Goal: Information Seeking & Learning: Learn about a topic

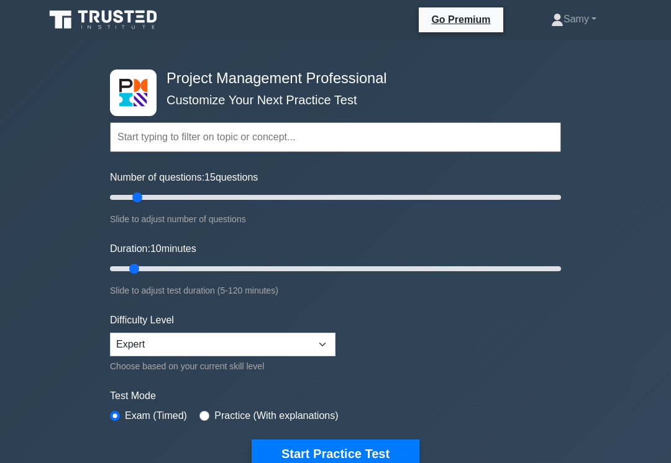
type input "15"
click at [332, 460] on button "Start Practice Test" at bounding box center [336, 454] width 168 height 29
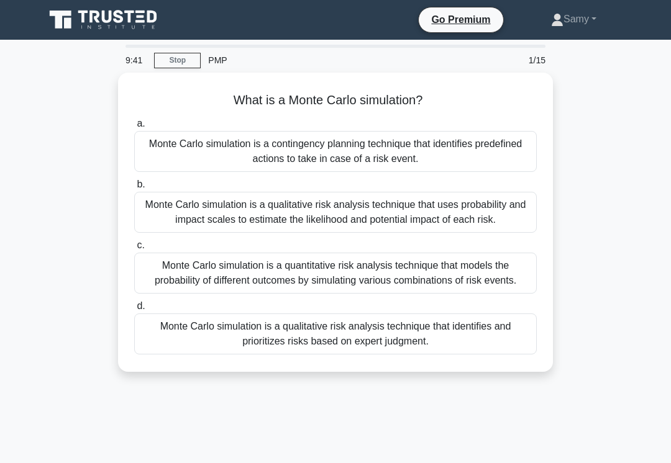
click at [496, 294] on div "Monte Carlo simulation is a quantitative risk analysis technique that models th…" at bounding box center [335, 273] width 403 height 41
click at [134, 250] on input "c. Monte Carlo simulation is a quantitative risk analysis technique that models…" at bounding box center [134, 246] width 0 height 8
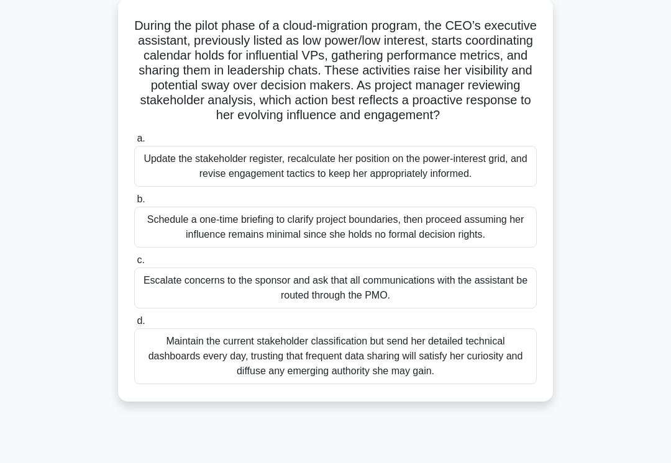
scroll to position [76, 0]
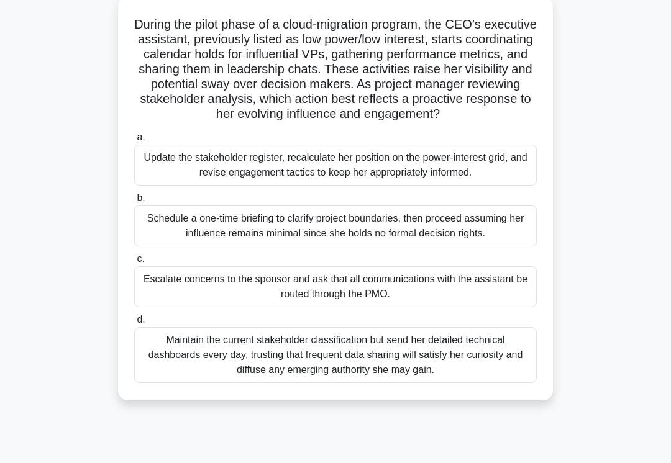
click at [498, 186] on div "Update the stakeholder register, recalculate her position on the power-interest…" at bounding box center [335, 165] width 403 height 41
click at [134, 142] on input "a. Update the stakeholder register, recalculate her position on the power-inter…" at bounding box center [134, 138] width 0 height 8
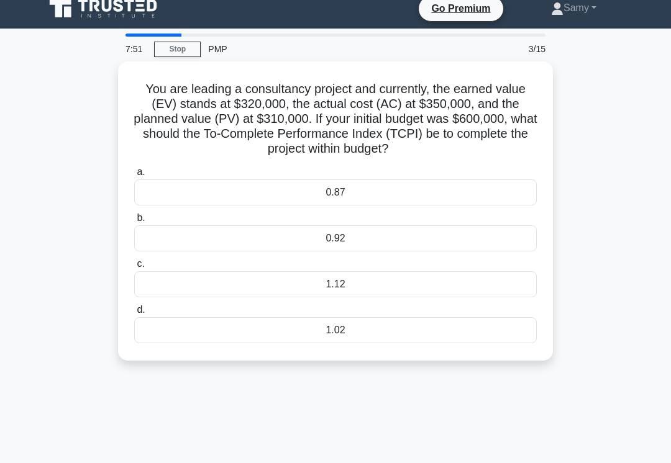
scroll to position [0, 0]
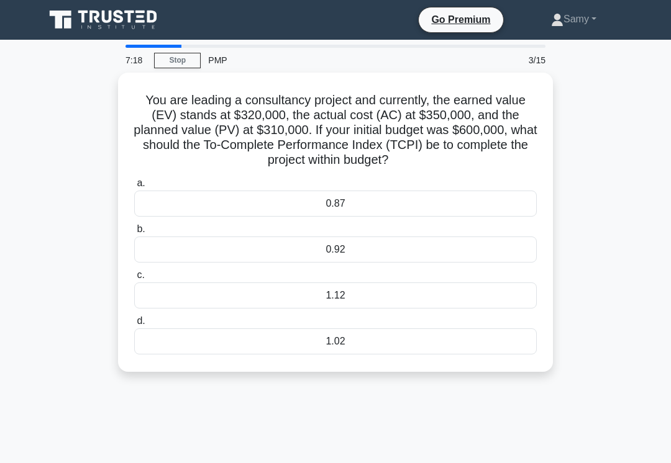
click at [493, 263] on div "0.92" at bounding box center [335, 250] width 403 height 26
click at [134, 234] on input "b. 0.92" at bounding box center [134, 230] width 0 height 8
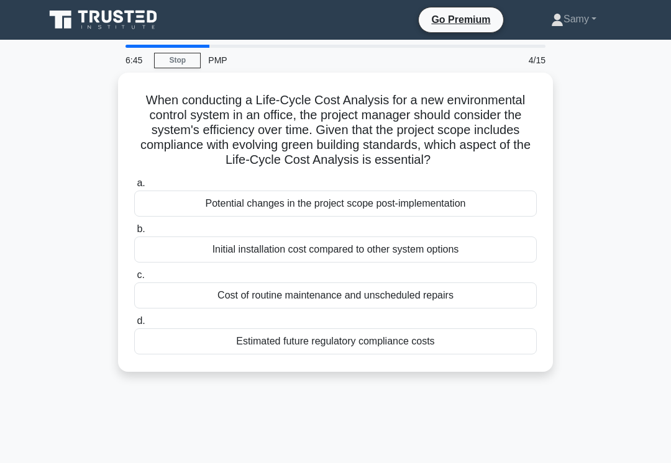
click at [491, 217] on div "Potential changes in the project scope post-implementation" at bounding box center [335, 204] width 403 height 26
click at [134, 188] on input "a. Potential changes in the project scope post-implementation" at bounding box center [134, 184] width 0 height 8
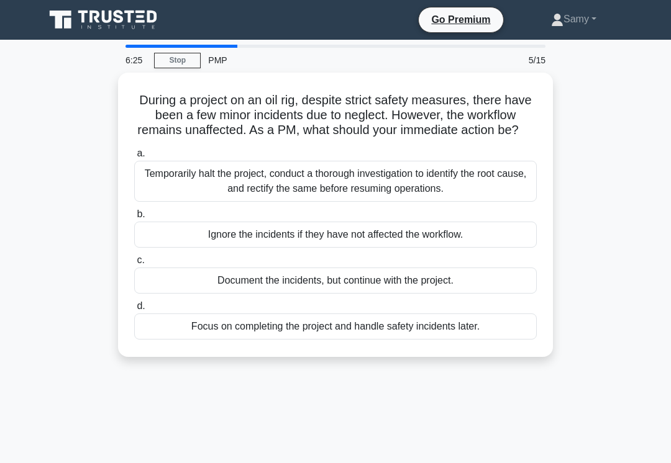
click at [482, 292] on div "Document the incidents, but continue with the project." at bounding box center [335, 281] width 403 height 26
click at [134, 265] on input "c. Document the incidents, but continue with the project." at bounding box center [134, 261] width 0 height 8
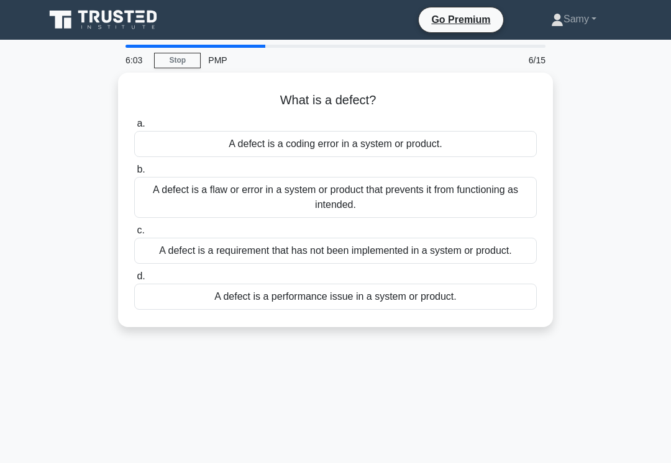
click at [513, 199] on div "A defect is a flaw or error in a system or product that prevents it from functi…" at bounding box center [335, 197] width 403 height 41
click at [134, 174] on input "b. A defect is a flaw or error in a system or product that prevents it from fun…" at bounding box center [134, 170] width 0 height 8
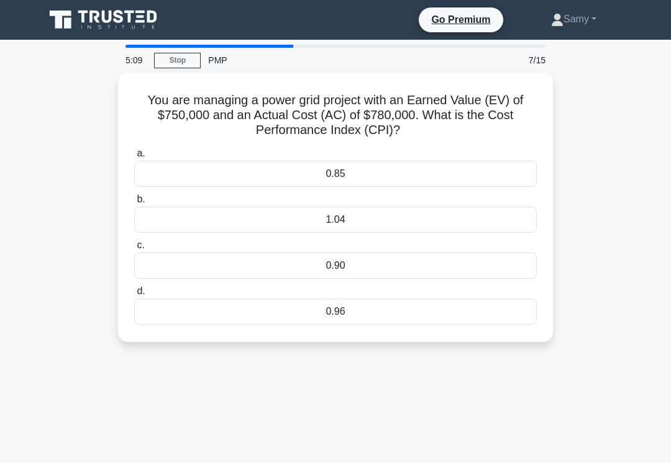
click at [480, 309] on div "0.96" at bounding box center [335, 312] width 403 height 26
click at [134, 296] on input "d. 0.96" at bounding box center [134, 292] width 0 height 8
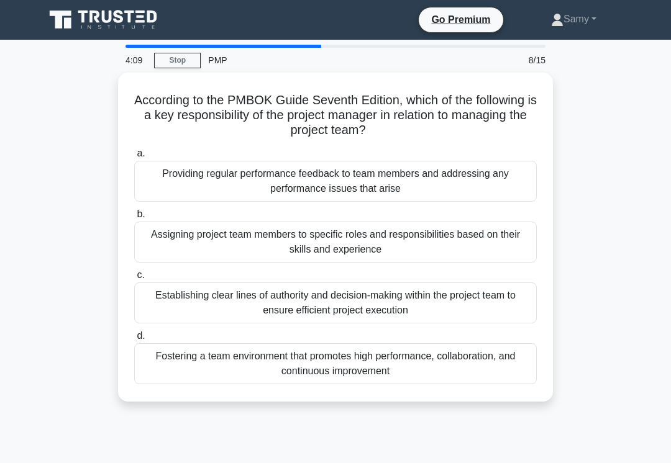
click at [298, 357] on div "Fostering a team environment that promotes high performance, collaboration, and…" at bounding box center [335, 364] width 403 height 41
click at [134, 340] on input "d. Fostering a team environment that promotes high performance, collaboration, …" at bounding box center [134, 336] width 0 height 8
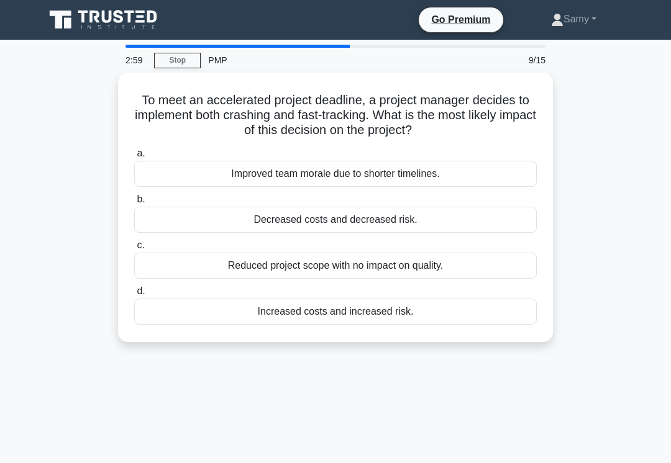
click at [393, 310] on div "Increased costs and increased risk." at bounding box center [335, 312] width 403 height 26
click at [134, 296] on input "d. Increased costs and increased risk." at bounding box center [134, 292] width 0 height 8
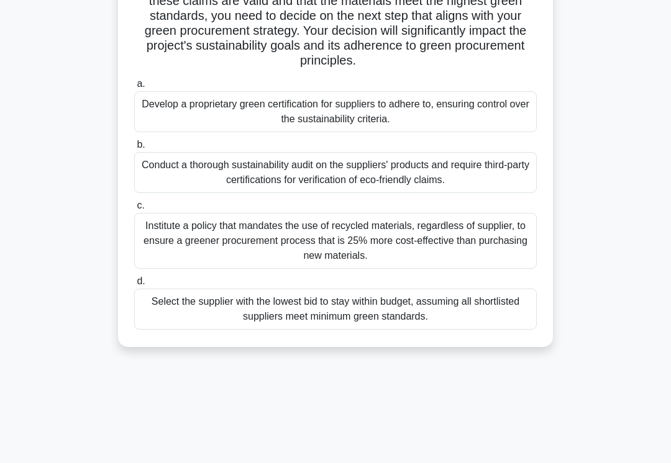
scroll to position [190, 0]
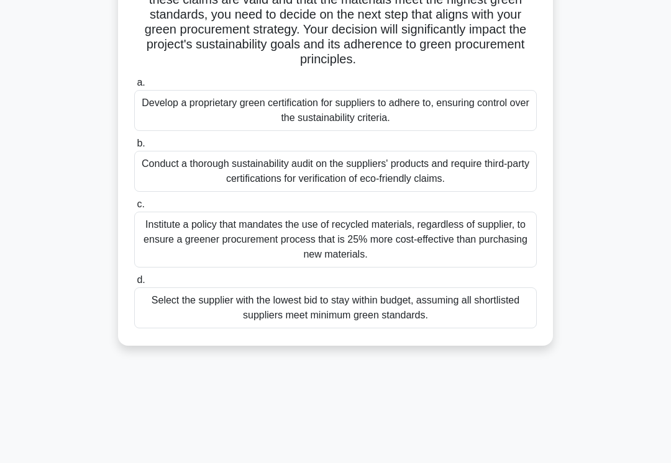
click at [381, 188] on div "Conduct a thorough sustainability audit on the suppliers' products and require …" at bounding box center [335, 171] width 403 height 41
click at [134, 148] on input "b. Conduct a thorough sustainability audit on the suppliers' products and requi…" at bounding box center [134, 144] width 0 height 8
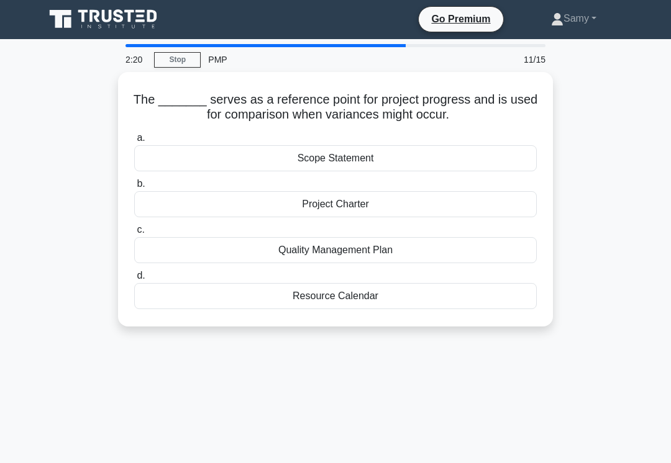
scroll to position [0, 0]
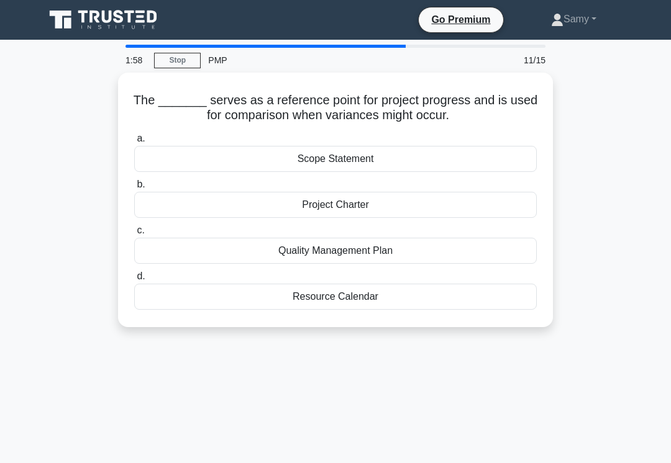
click at [447, 263] on div "a. Scope Statement b. Project Charter c. d." at bounding box center [336, 221] width 418 height 184
click at [456, 249] on div "Quality Management Plan" at bounding box center [335, 251] width 403 height 26
click at [134, 235] on input "c. Quality Management Plan" at bounding box center [134, 231] width 0 height 8
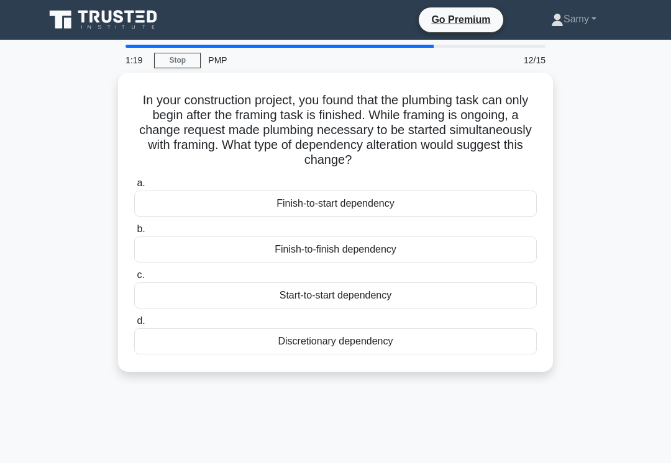
click at [495, 293] on div "Start-to-start dependency" at bounding box center [335, 296] width 403 height 26
click at [134, 280] on input "c. Start-to-start dependency" at bounding box center [134, 276] width 0 height 8
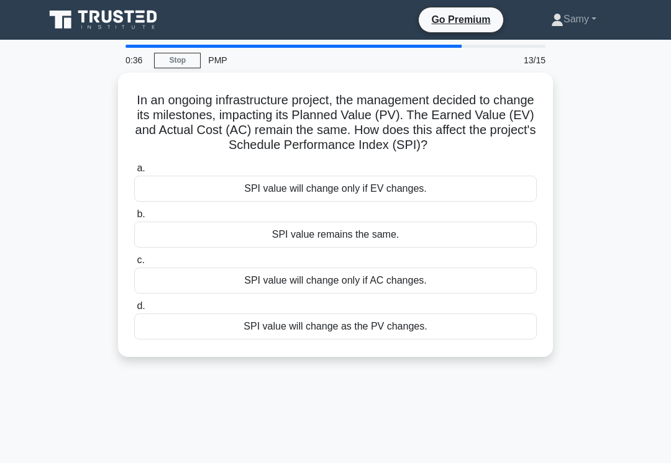
click at [468, 340] on div "SPI value will change as the PV changes." at bounding box center [335, 327] width 403 height 26
click at [134, 311] on input "d. SPI value will change as the PV changes." at bounding box center [134, 307] width 0 height 8
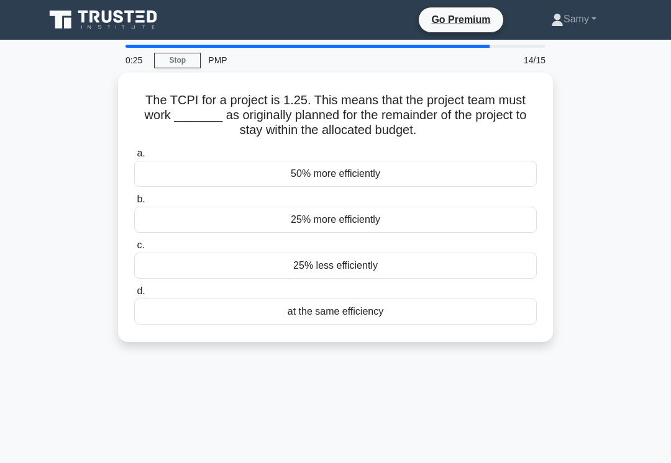
click at [485, 223] on div "25% more efficiently" at bounding box center [335, 220] width 403 height 26
click at [134, 204] on input "b. 25% more efficiently" at bounding box center [134, 200] width 0 height 8
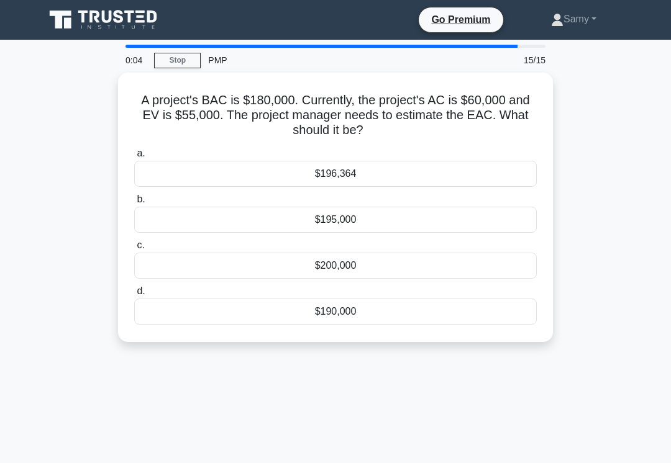
click at [485, 268] on div "$200,000" at bounding box center [335, 266] width 403 height 26
click at [134, 250] on input "c. $200,000" at bounding box center [134, 246] width 0 height 8
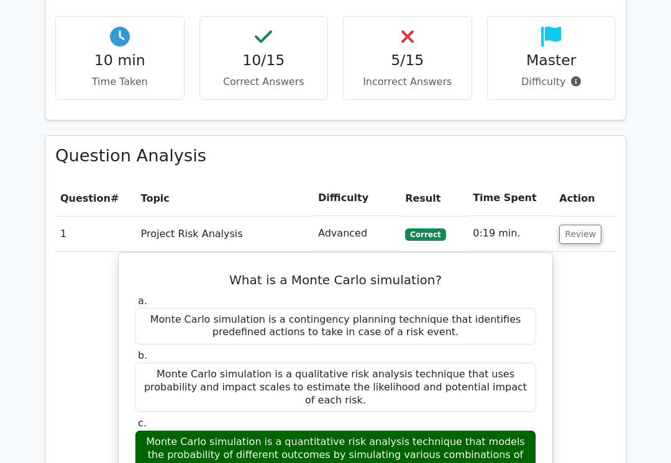
click at [577, 226] on button "Review" at bounding box center [580, 235] width 42 height 19
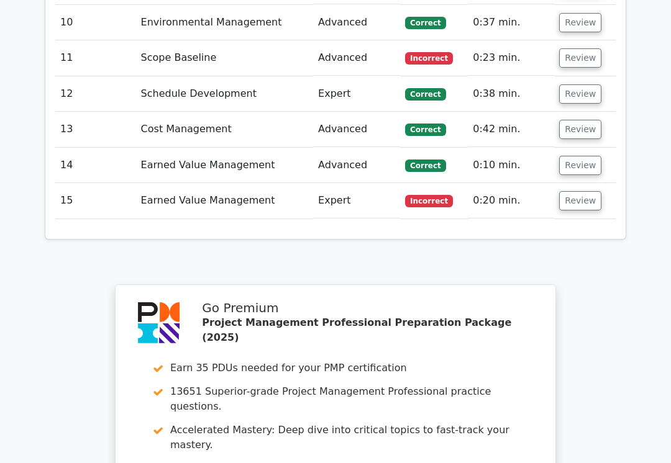
scroll to position [1559, 0]
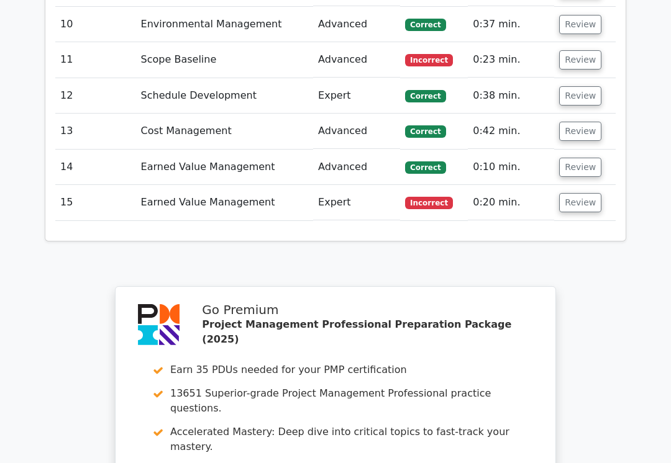
click at [575, 193] on button "Review" at bounding box center [580, 202] width 42 height 19
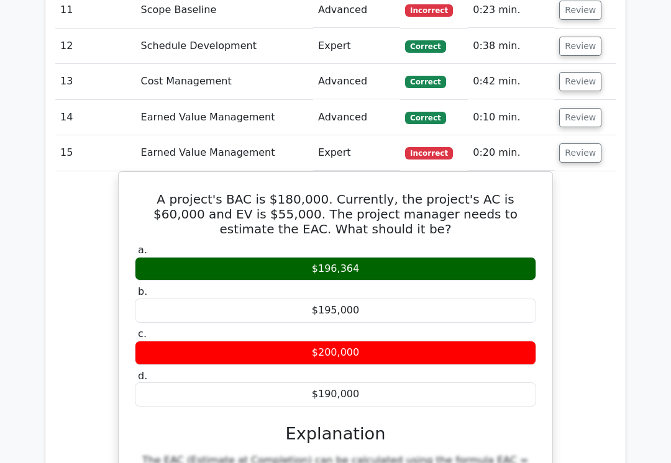
scroll to position [0, 0]
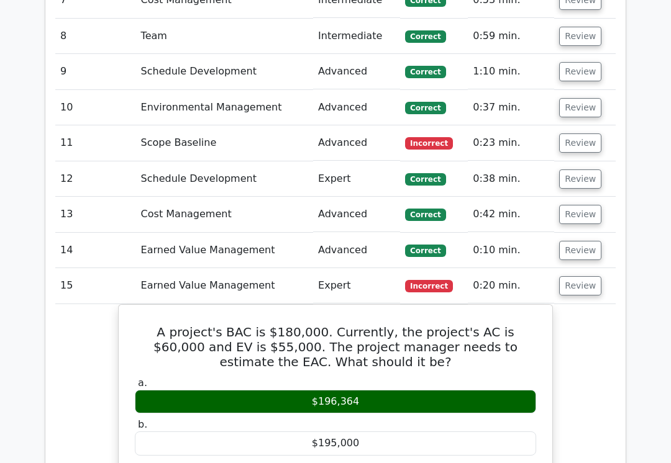
click at [583, 277] on button "Review" at bounding box center [580, 286] width 42 height 19
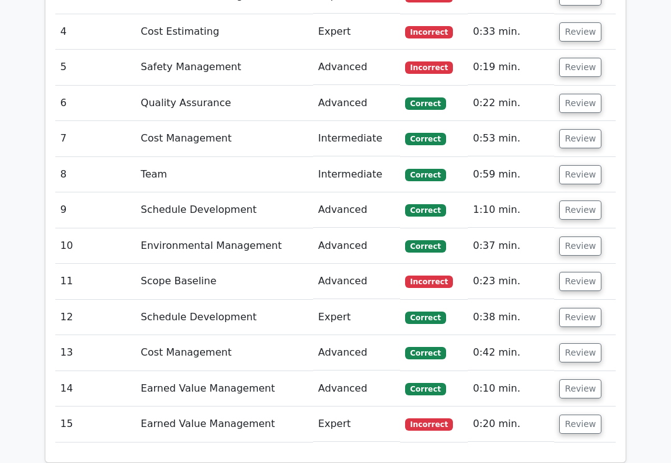
click at [576, 273] on button "Review" at bounding box center [580, 282] width 42 height 19
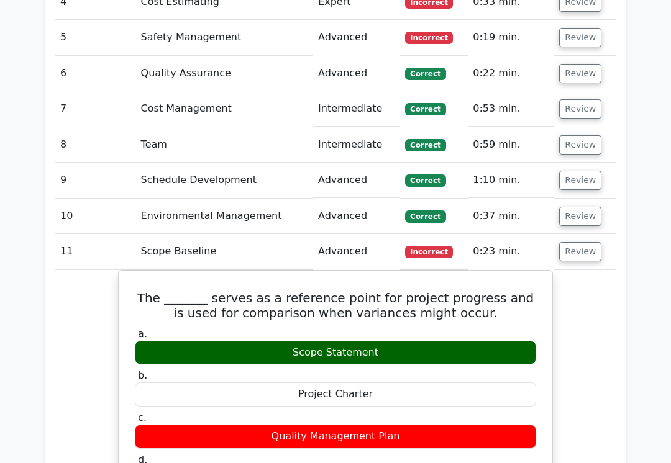
scroll to position [1362, 0]
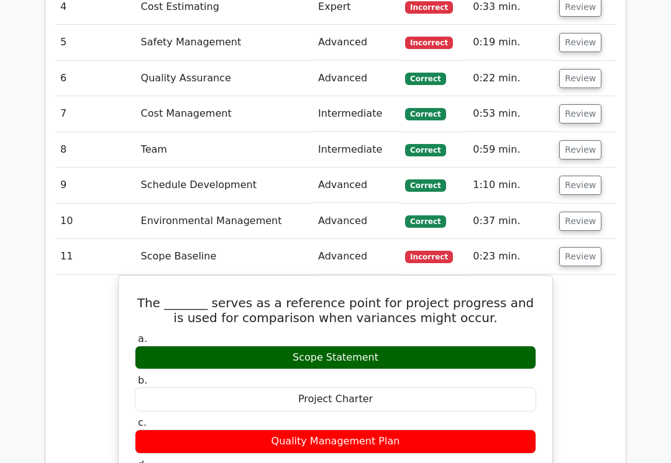
click at [575, 247] on button "Review" at bounding box center [580, 256] width 42 height 19
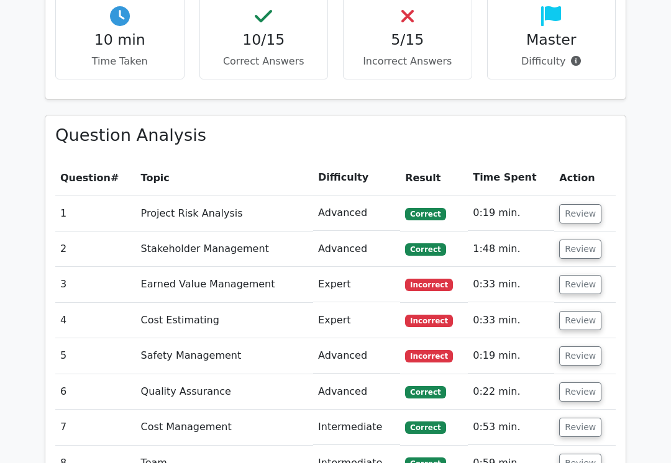
scroll to position [1047, 0]
click at [581, 206] on button "Review" at bounding box center [580, 215] width 42 height 19
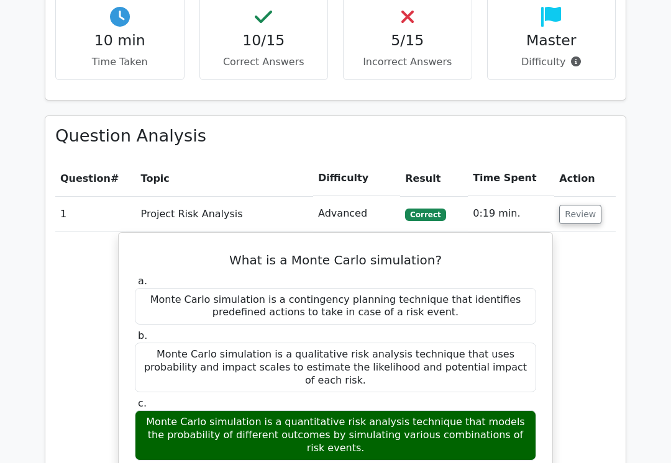
click at [577, 205] on button "Review" at bounding box center [580, 214] width 42 height 19
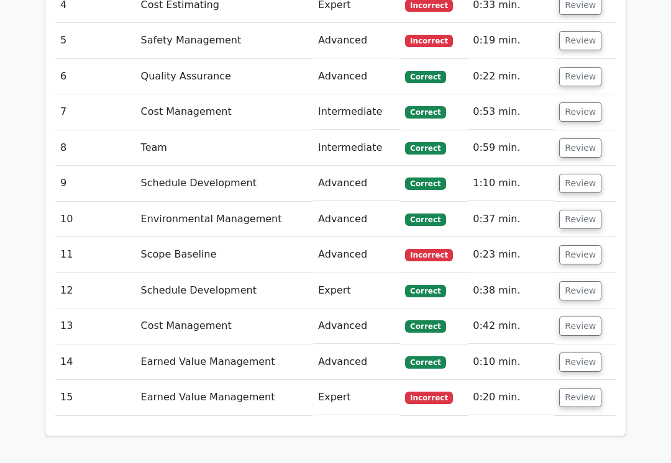
scroll to position [1361, 0]
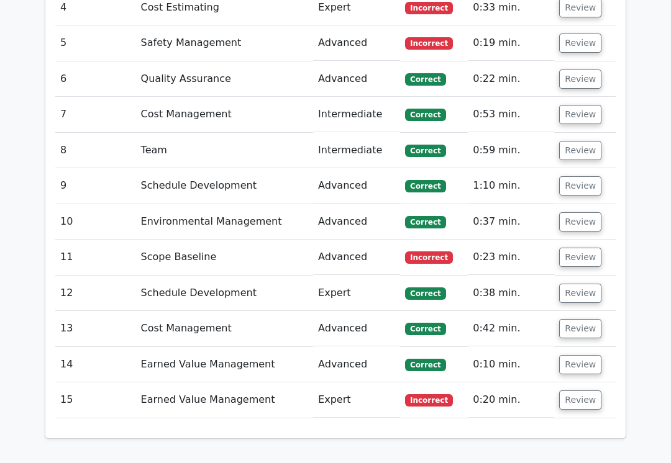
click at [582, 248] on button "Review" at bounding box center [580, 257] width 42 height 19
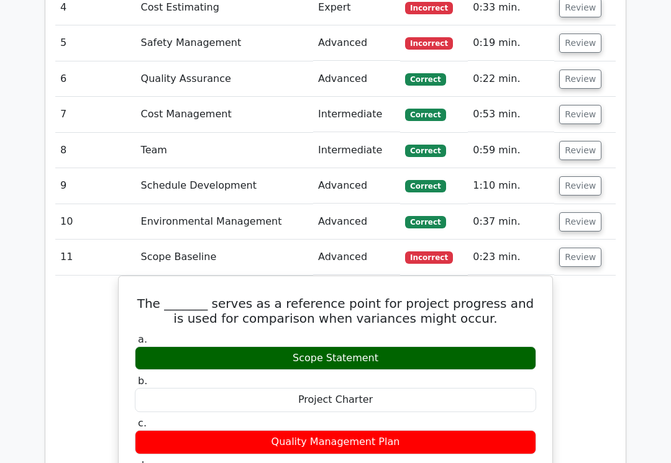
click at [580, 248] on button "Review" at bounding box center [580, 257] width 42 height 19
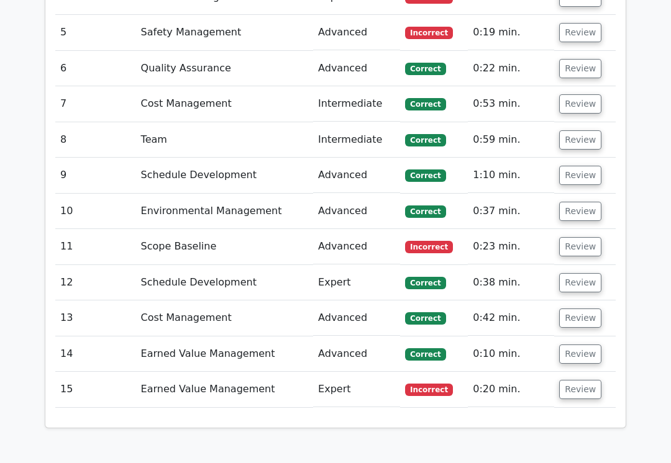
scroll to position [1371, 0]
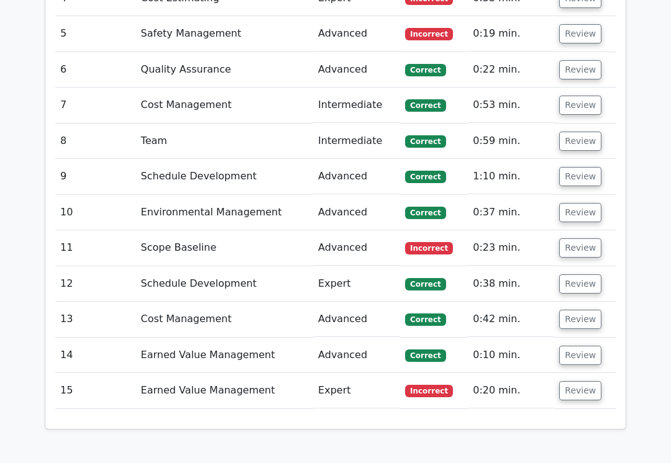
click at [577, 275] on button "Review" at bounding box center [580, 284] width 42 height 19
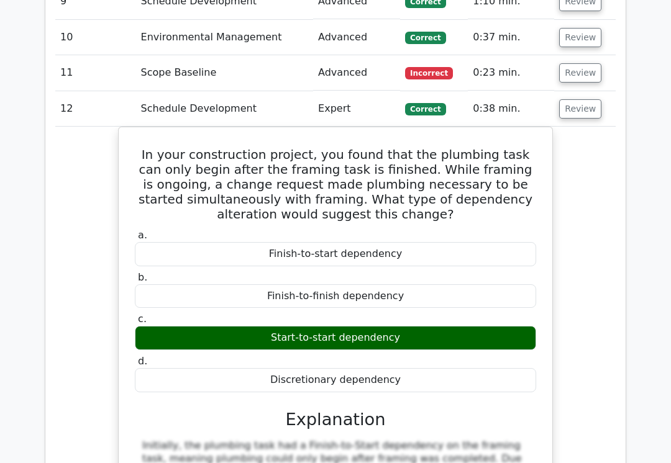
scroll to position [1554, 0]
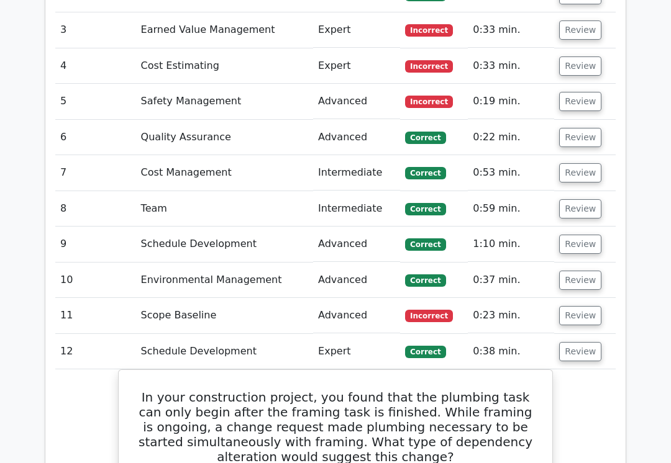
click at [575, 272] on button "Review" at bounding box center [580, 281] width 42 height 19
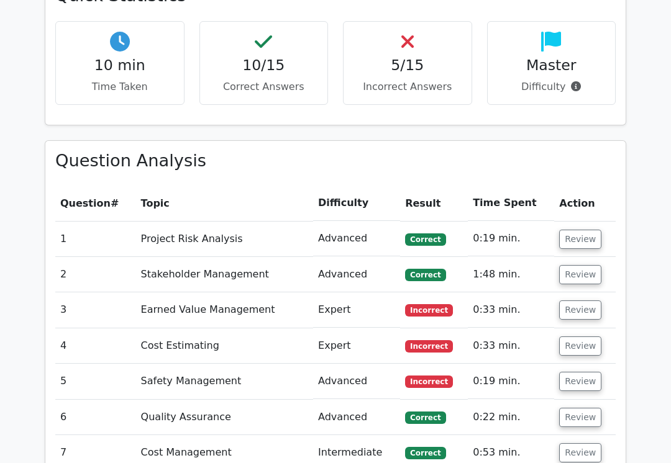
scroll to position [1022, 0]
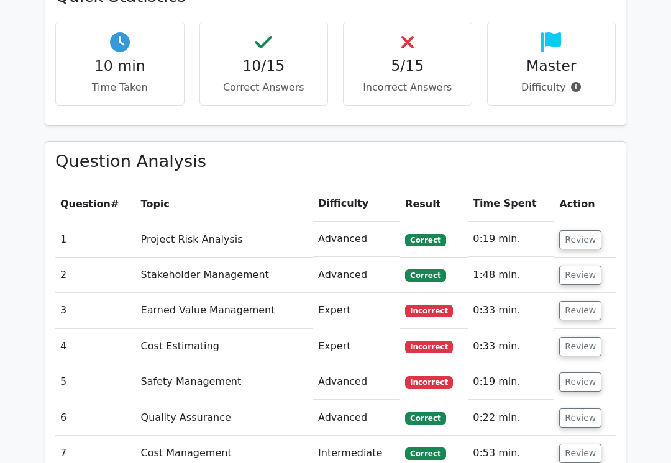
click at [583, 266] on button "Review" at bounding box center [580, 275] width 42 height 19
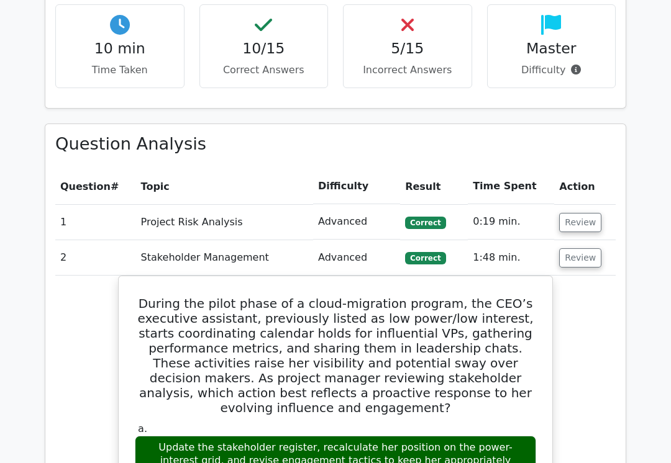
click at [585, 249] on button "Review" at bounding box center [580, 258] width 42 height 19
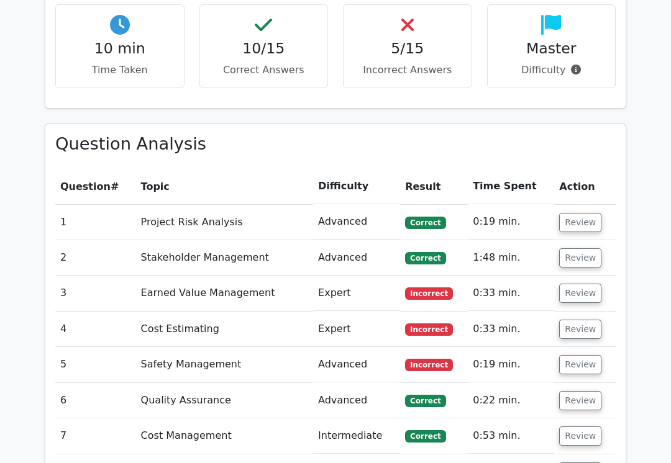
click at [574, 284] on button "Review" at bounding box center [580, 293] width 42 height 19
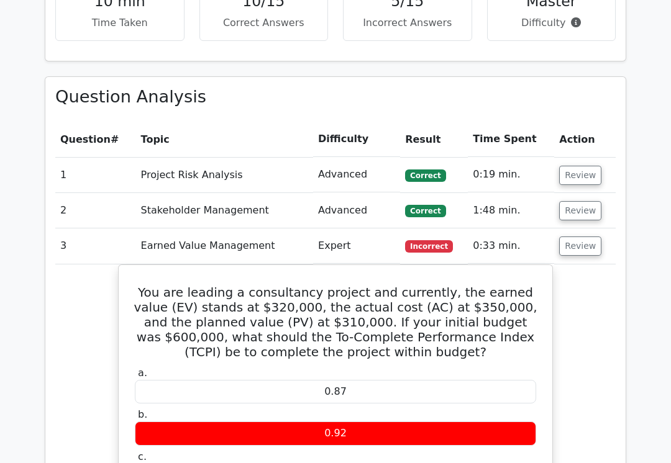
click at [582, 237] on button "Review" at bounding box center [580, 246] width 42 height 19
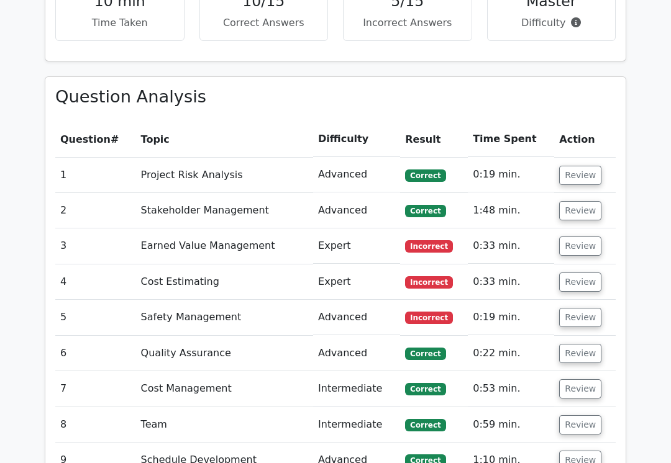
click at [577, 273] on button "Review" at bounding box center [580, 282] width 42 height 19
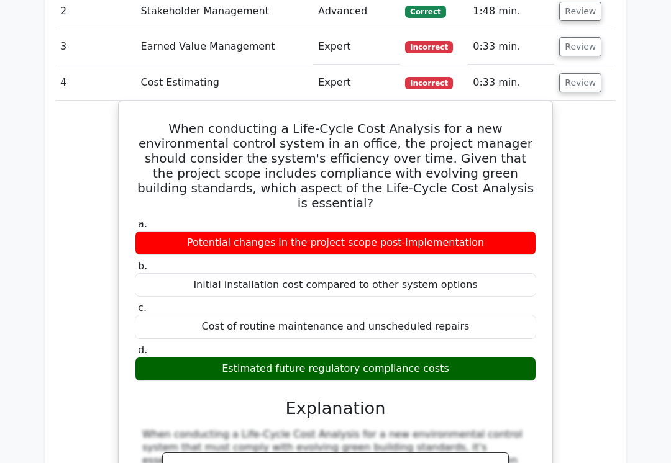
scroll to position [1287, 0]
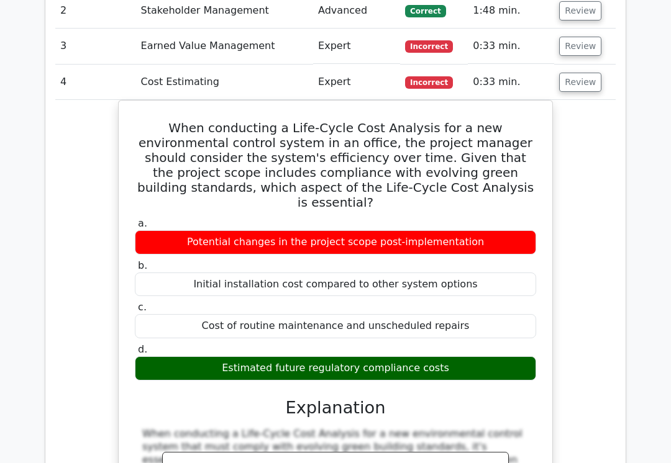
click at [573, 242] on div "When conducting a Life-Cycle Cost Analysis for a new environmental control syst…" at bounding box center [335, 413] width 560 height 627
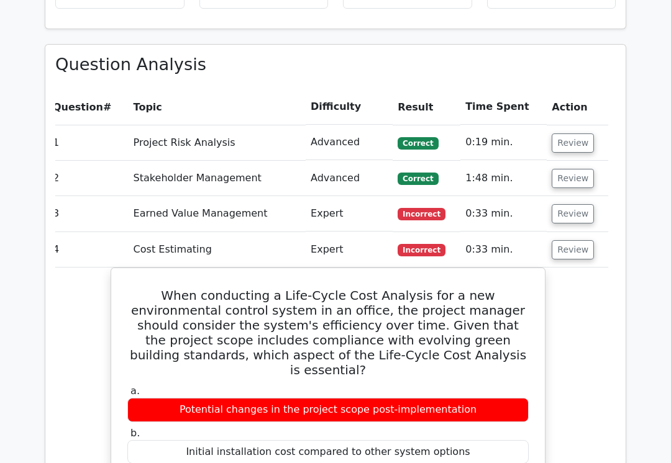
click at [573, 241] on button "Review" at bounding box center [573, 250] width 42 height 19
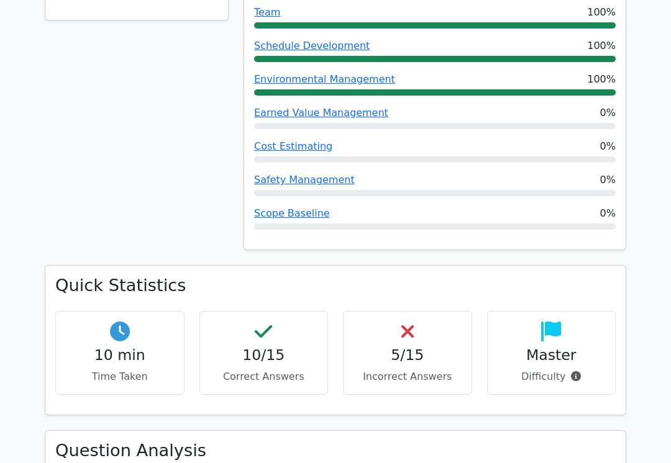
scroll to position [731, 0]
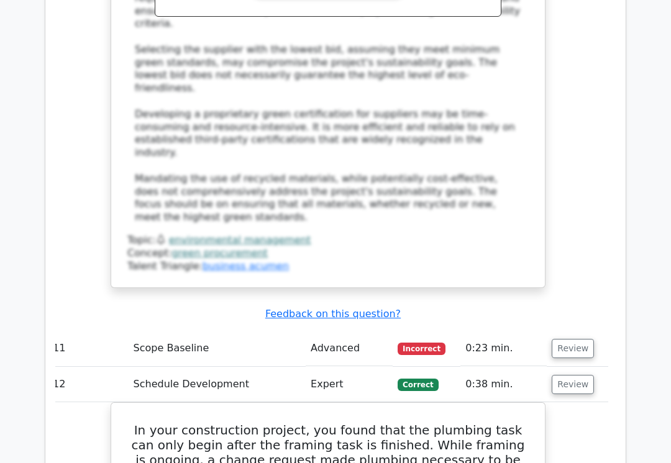
click at [578, 376] on button "Review" at bounding box center [573, 385] width 42 height 19
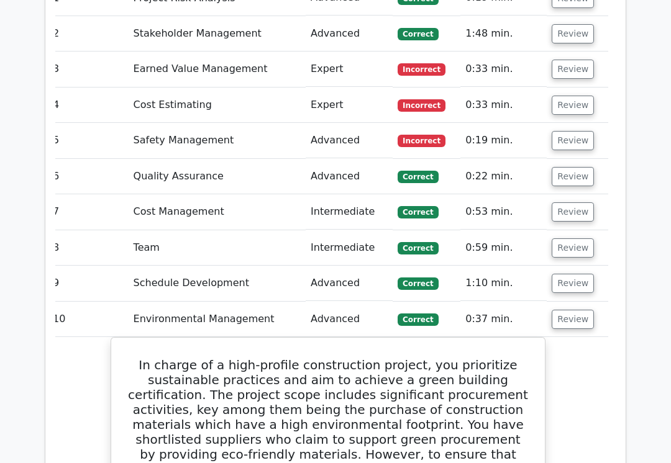
scroll to position [1263, 0]
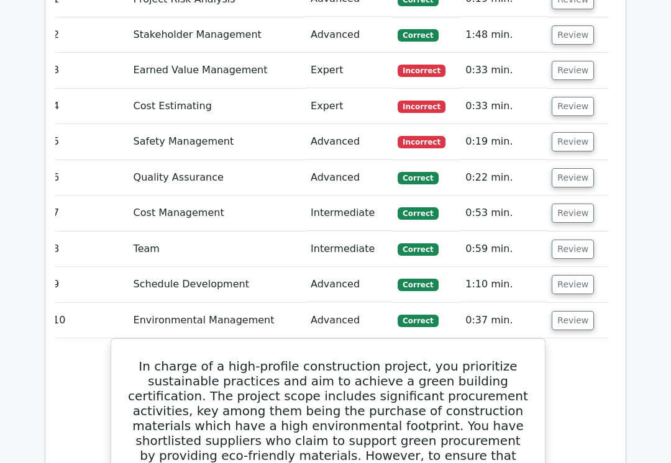
click at [578, 311] on button "Review" at bounding box center [573, 320] width 42 height 19
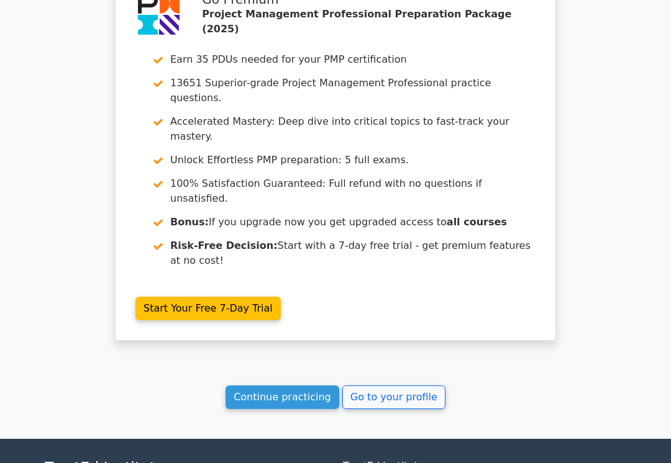
scroll to position [1869, 0]
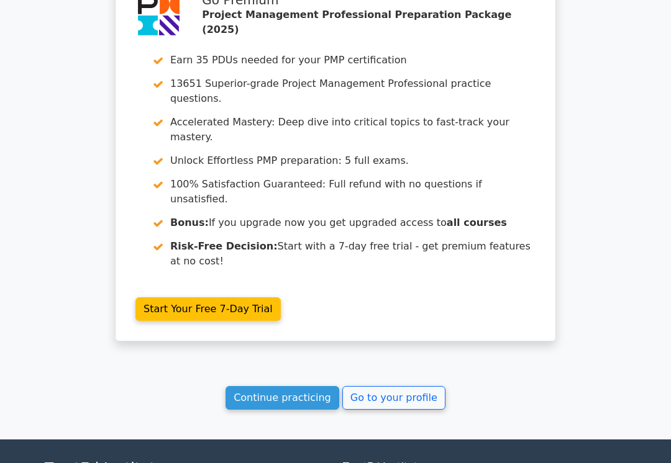
click at [411, 386] on link "Go to your profile" at bounding box center [393, 398] width 103 height 24
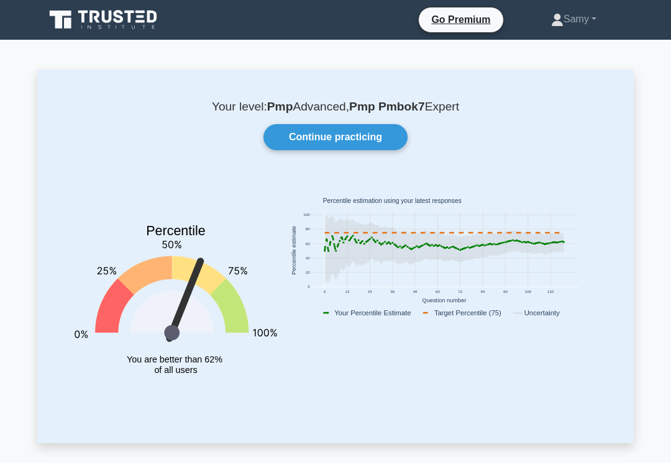
click at [377, 132] on link "Continue practicing" at bounding box center [335, 137] width 144 height 26
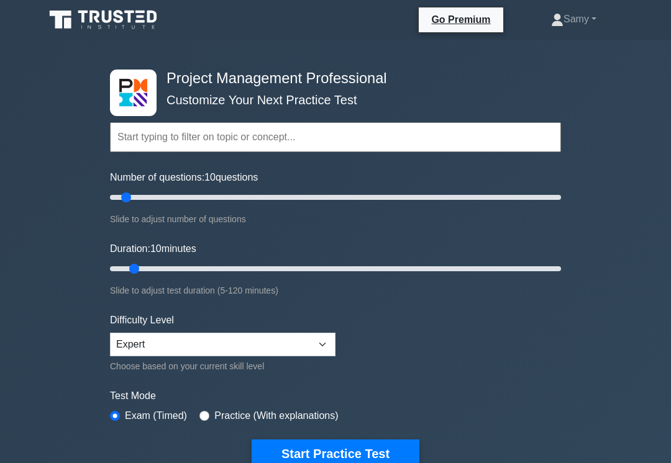
click at [654, 463] on div "Project Management Professional Customize Your Next Practice Test Topics Scope …" at bounding box center [335, 430] width 671 height 781
type input "5"
click at [358, 462] on button "Start Practice Test" at bounding box center [336, 454] width 168 height 29
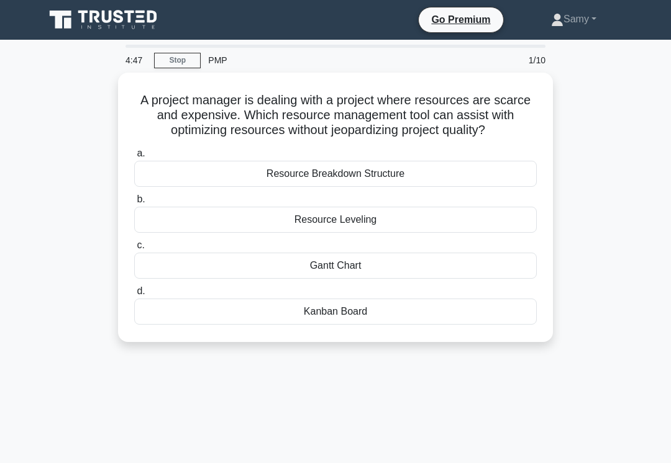
click at [499, 233] on div "Resource Leveling" at bounding box center [335, 220] width 403 height 26
click at [134, 204] on input "b. Resource Leveling" at bounding box center [134, 200] width 0 height 8
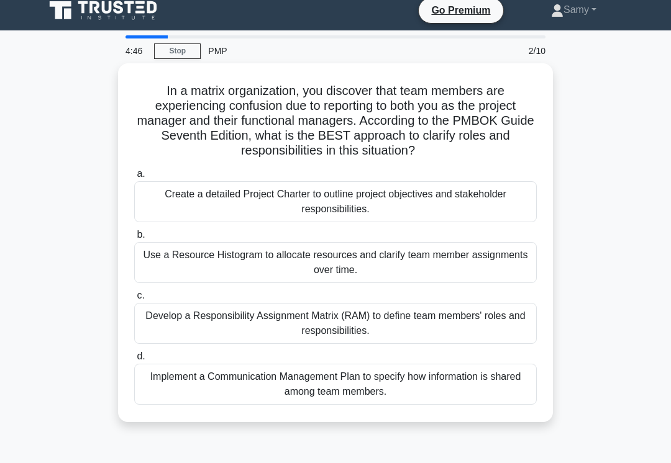
scroll to position [21, 0]
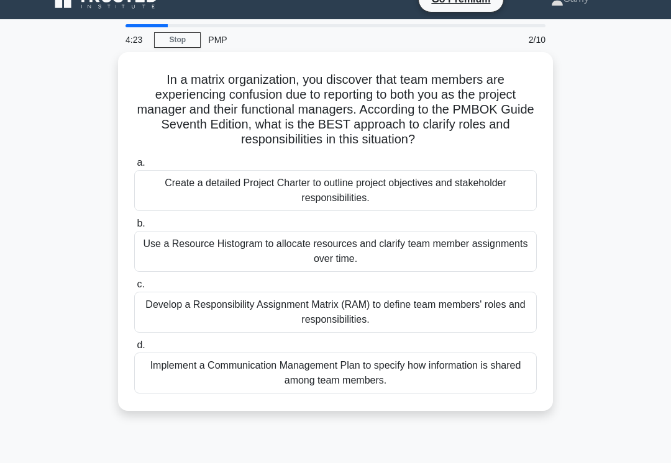
click at [493, 377] on div "Implement a Communication Management Plan to specify how information is shared …" at bounding box center [335, 373] width 403 height 41
click at [134, 350] on input "d. Implement a Communication Management Plan to specify how information is shar…" at bounding box center [134, 346] width 0 height 8
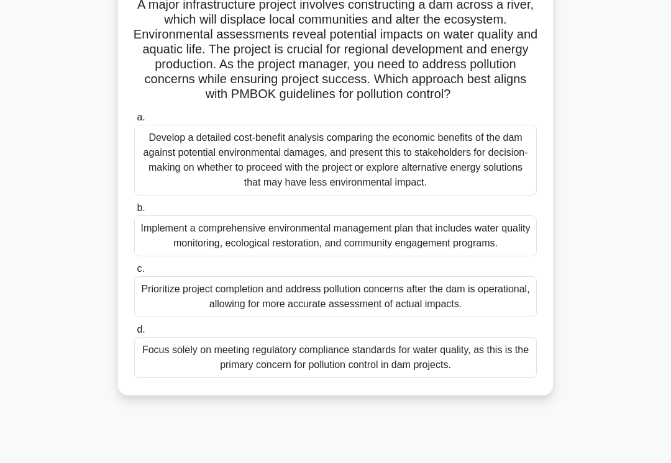
scroll to position [104, 0]
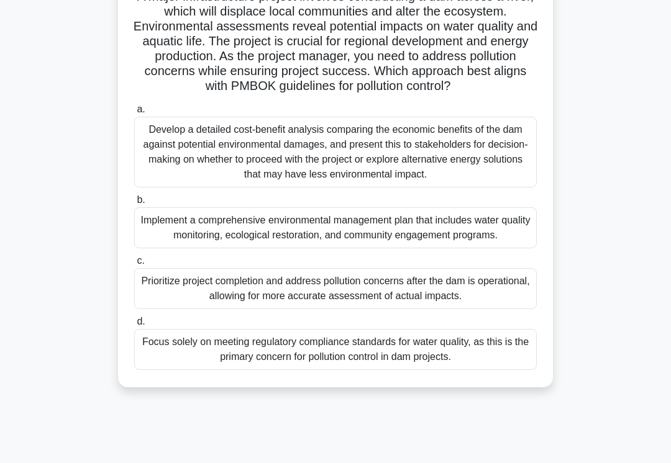
click at [493, 249] on div "Implement a comprehensive environmental management plan that includes water qua…" at bounding box center [335, 228] width 403 height 41
click at [134, 204] on input "b. Implement a comprehensive environmental management plan that includes water …" at bounding box center [134, 200] width 0 height 8
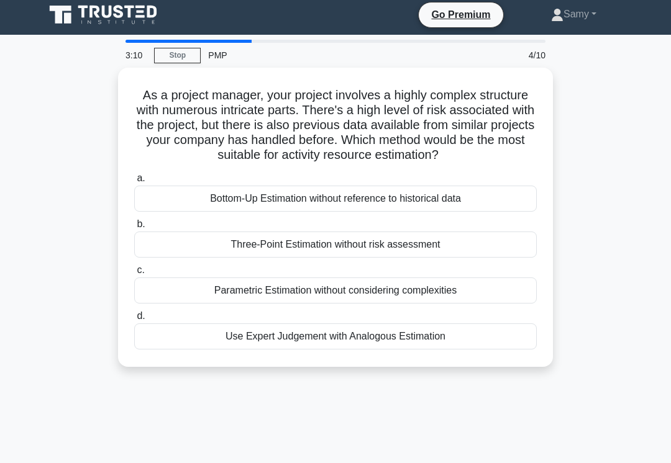
scroll to position [0, 0]
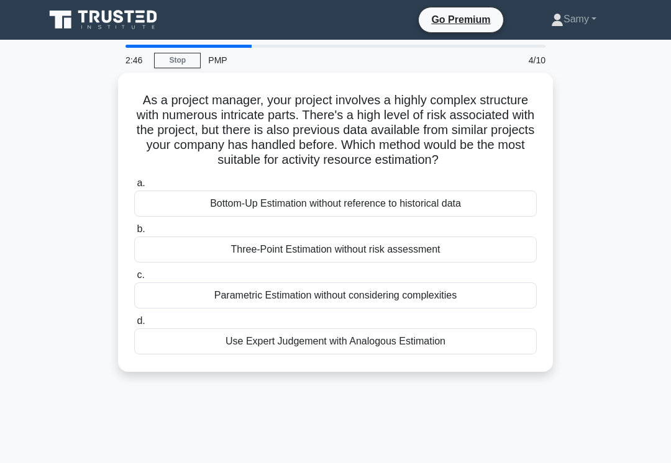
click at [381, 350] on div "Use Expert Judgement with Analogous Estimation" at bounding box center [335, 342] width 403 height 26
click at [134, 326] on input "d. Use Expert Judgement with Analogous Estimation" at bounding box center [134, 321] width 0 height 8
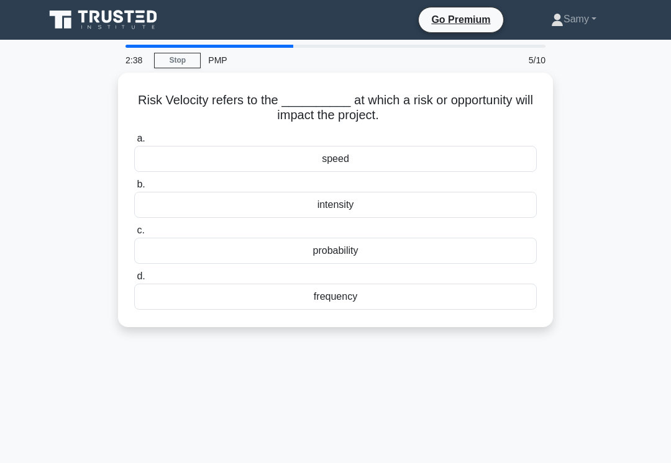
click at [372, 164] on div "speed" at bounding box center [335, 159] width 403 height 26
click at [134, 143] on input "a. speed" at bounding box center [134, 139] width 0 height 8
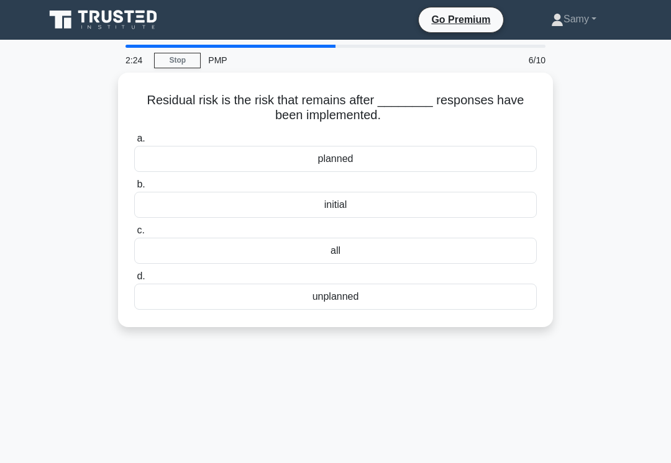
click at [415, 157] on div "planned" at bounding box center [335, 159] width 403 height 26
click at [134, 143] on input "a. planned" at bounding box center [134, 139] width 0 height 8
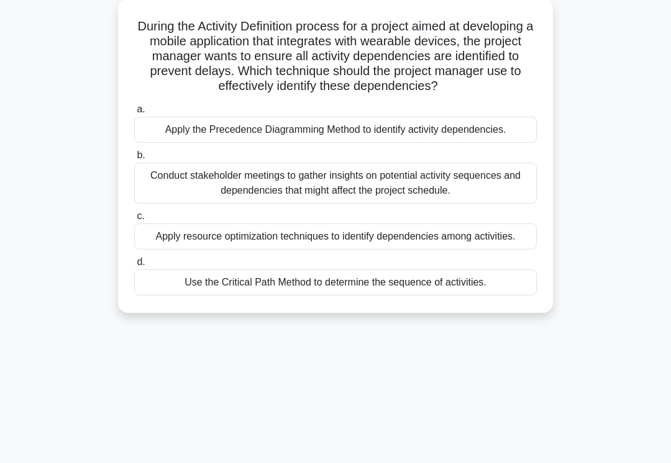
scroll to position [74, 0]
click at [478, 201] on div "Conduct stakeholder meetings to gather insights on potential activity sequences…" at bounding box center [335, 183] width 403 height 41
click at [134, 160] on input "b. Conduct stakeholder meetings to gather insights on potential activity sequen…" at bounding box center [134, 156] width 0 height 8
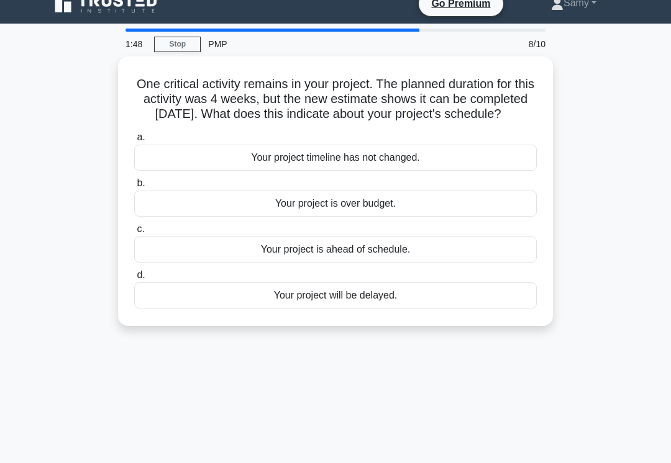
scroll to position [7, 0]
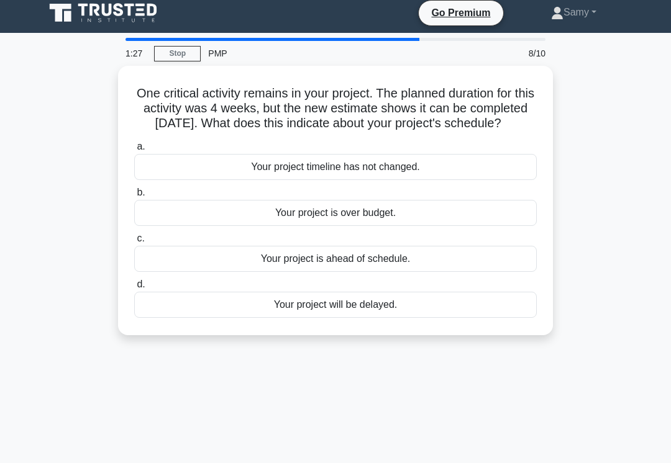
click at [483, 272] on div "Your project is ahead of schedule." at bounding box center [335, 259] width 403 height 26
click at [134, 243] on input "c. Your project is ahead of schedule." at bounding box center [134, 239] width 0 height 8
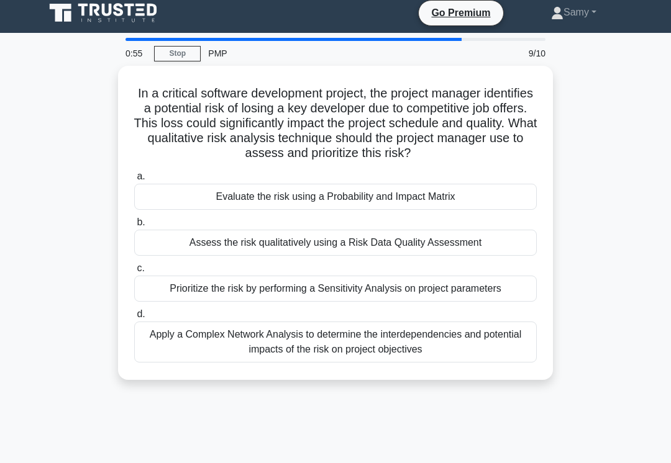
click at [434, 210] on div "Evaluate the risk using a Probability and Impact Matrix" at bounding box center [335, 197] width 403 height 26
click at [134, 181] on input "a. Evaluate the risk using a Probability and Impact Matrix" at bounding box center [134, 177] width 0 height 8
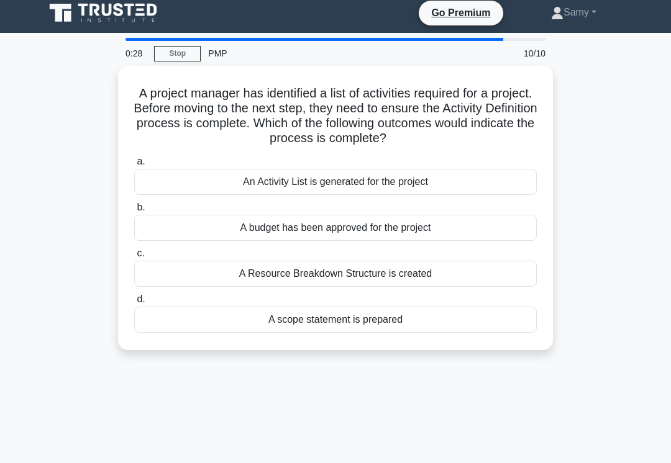
click at [473, 180] on div "An Activity List is generated for the project" at bounding box center [335, 182] width 403 height 26
click at [134, 166] on input "a. An Activity List is generated for the project" at bounding box center [134, 162] width 0 height 8
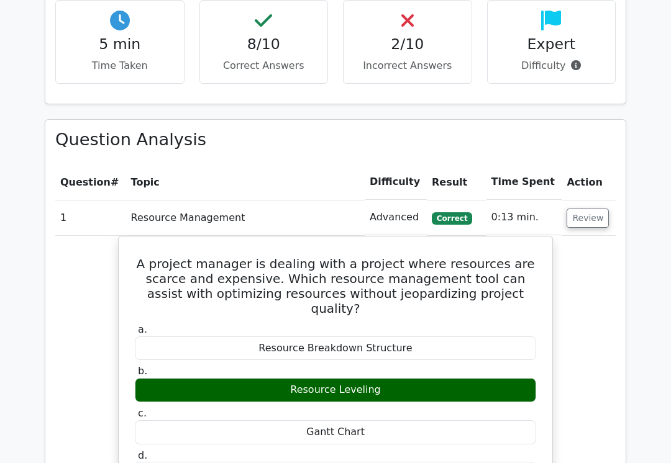
scroll to position [903, 0]
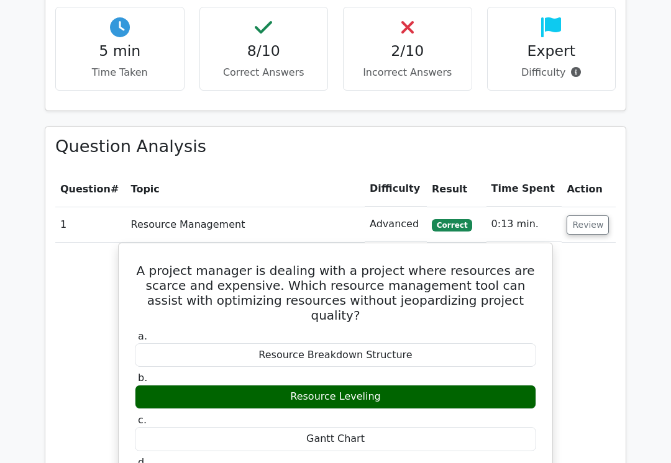
click at [587, 216] on button "Review" at bounding box center [588, 225] width 42 height 19
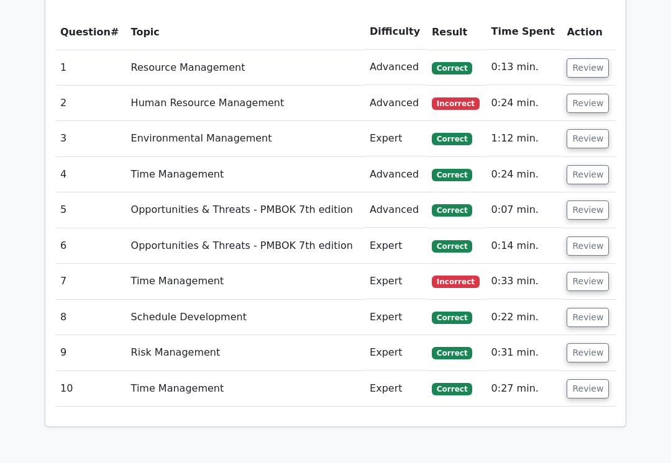
scroll to position [1044, 0]
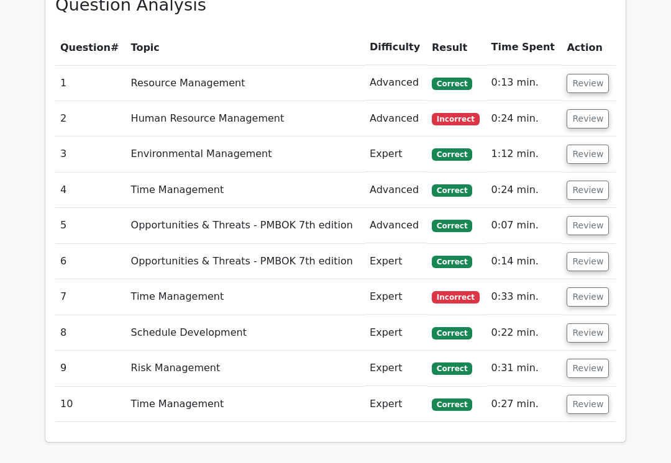
click at [589, 288] on button "Review" at bounding box center [588, 297] width 42 height 19
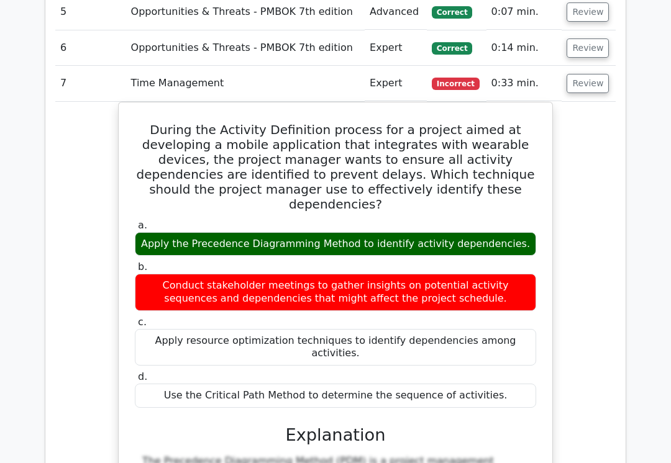
scroll to position [1269, 0]
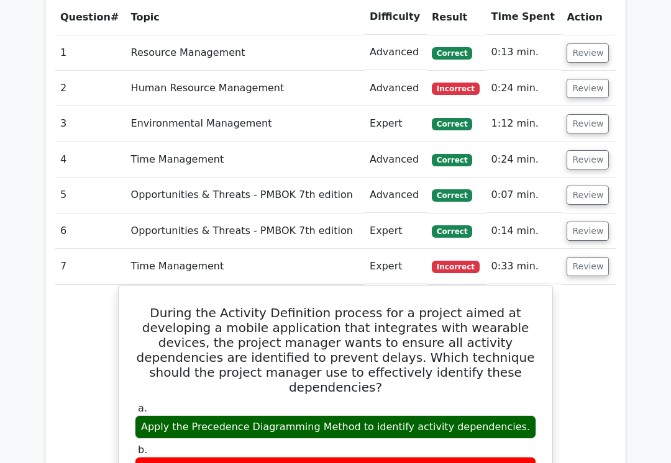
click at [595, 258] on button "Review" at bounding box center [588, 267] width 42 height 19
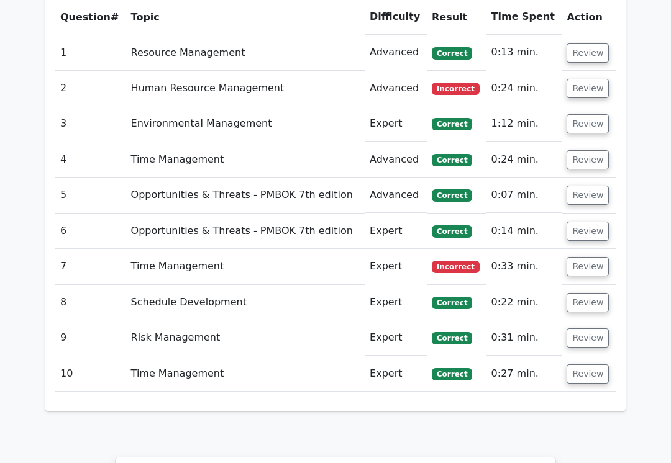
click at [588, 79] on button "Review" at bounding box center [588, 88] width 42 height 19
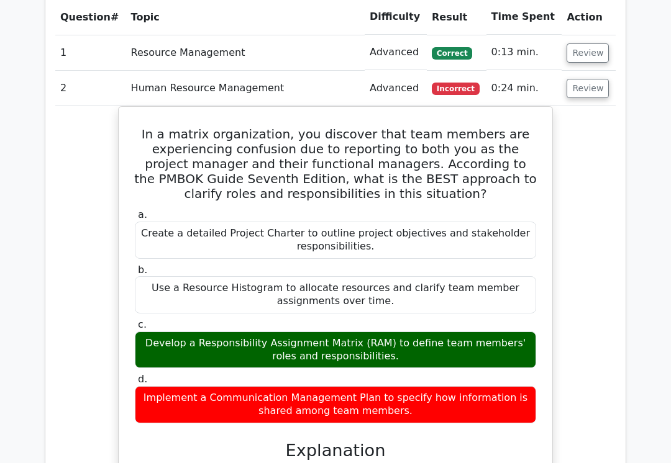
click at [580, 79] on button "Review" at bounding box center [588, 88] width 42 height 19
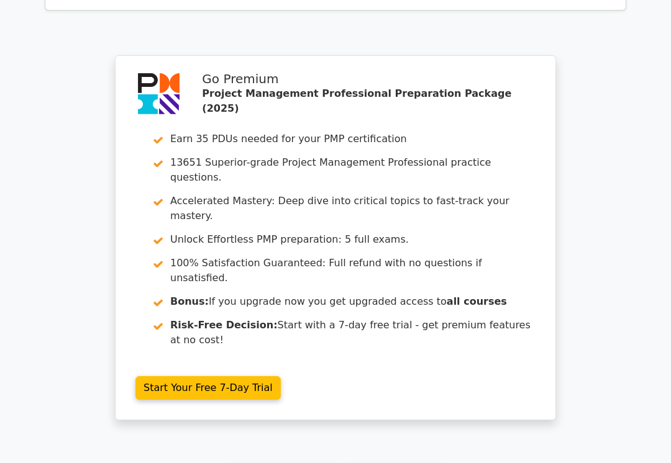
scroll to position [1572, 0]
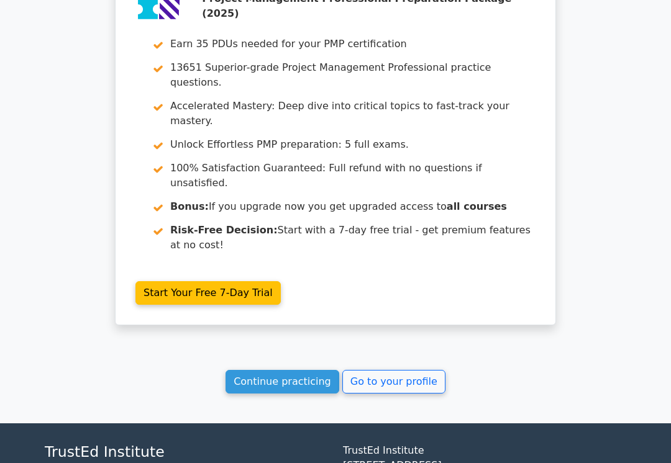
click at [398, 370] on link "Go to your profile" at bounding box center [393, 382] width 103 height 24
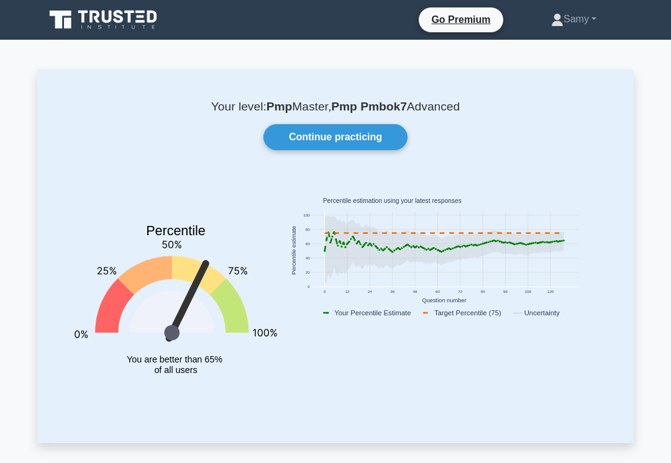
scroll to position [16, 0]
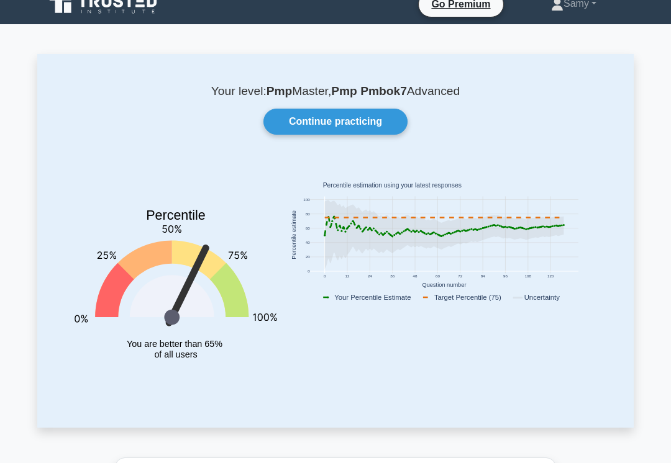
click at [375, 127] on link "Continue practicing" at bounding box center [335, 122] width 144 height 26
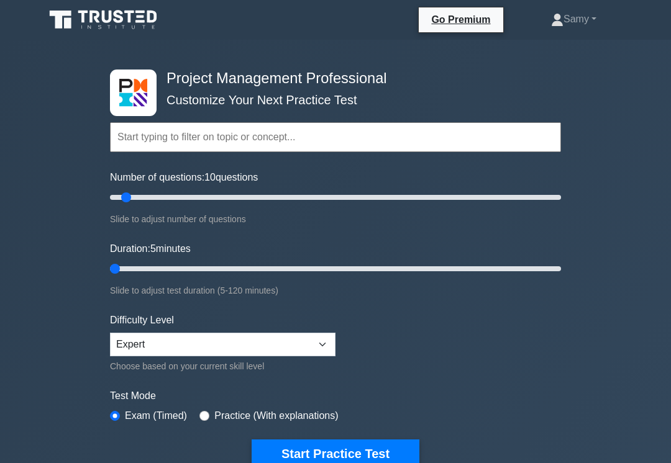
type input "5"
type input "15"
click at [117, 273] on input "Duration: 5 minutes" at bounding box center [335, 269] width 451 height 15
type input "10"
click at [629, 267] on div "Project Management Professional Customize Your Next Practice Test Topics Scope …" at bounding box center [335, 430] width 671 height 781
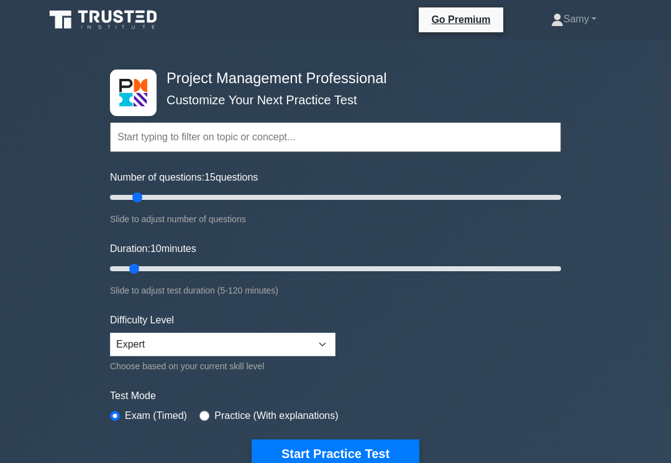
click at [634, 256] on div "Project Management Professional Customize Your Next Practice Test Topics Scope …" at bounding box center [335, 430] width 671 height 781
click at [634, 257] on div "Project Management Professional Customize Your Next Practice Test Topics Scope …" at bounding box center [335, 430] width 671 height 781
click at [632, 256] on div "Project Management Professional Customize Your Next Practice Test Topics Scope …" at bounding box center [335, 430] width 671 height 781
click at [632, 255] on div "Project Management Professional Customize Your Next Practice Test Topics Scope …" at bounding box center [335, 430] width 671 height 781
click at [630, 256] on div "Project Management Professional Customize Your Next Practice Test Topics Scope …" at bounding box center [335, 430] width 671 height 781
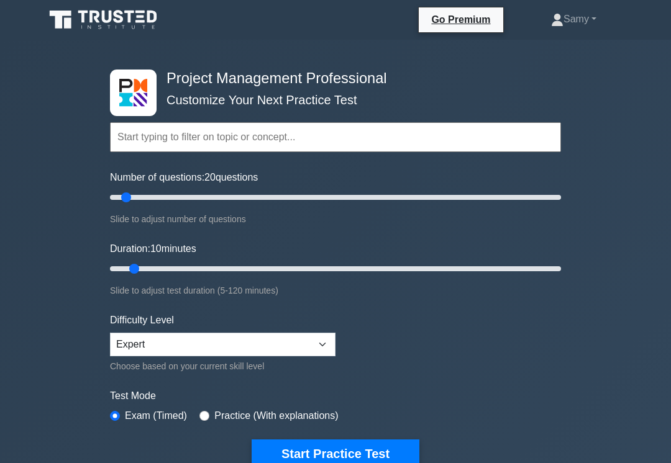
click at [130, 198] on input "Number of questions: 20 questions" at bounding box center [335, 197] width 451 height 15
type input "5"
click at [100, 257] on div "Project Management Professional Customize Your Next Practice Test Topics Scope …" at bounding box center [335, 430] width 671 height 781
type input "5"
type input "10"
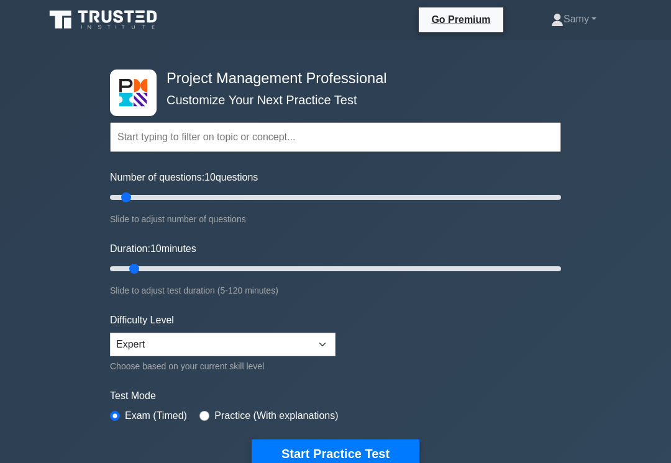
type input "10"
type input "15"
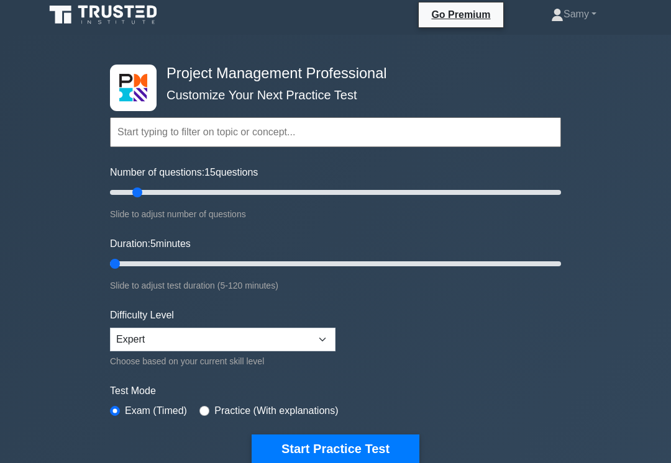
scroll to position [5, 0]
type input "5"
type input "10"
click at [290, 450] on button "Start Practice Test" at bounding box center [336, 449] width 168 height 29
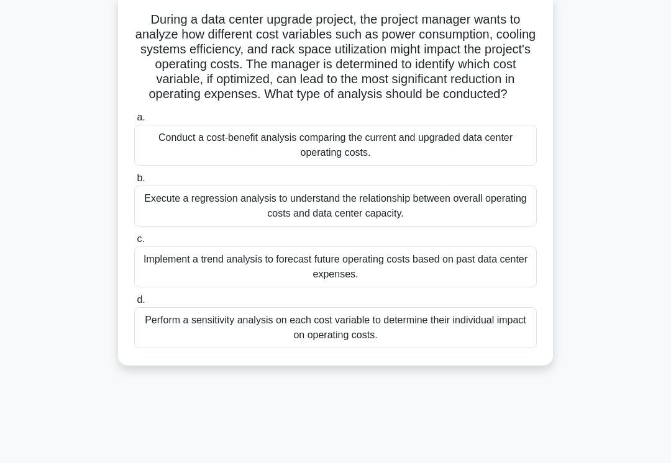
scroll to position [79, 0]
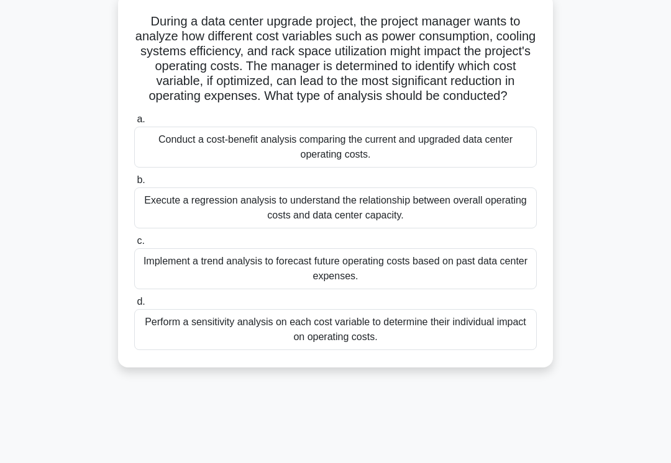
click at [511, 290] on div "Implement a trend analysis to forecast future operating costs based on past dat…" at bounding box center [335, 269] width 403 height 41
click at [134, 245] on input "c. Implement a trend analysis to forecast future operating costs based on past …" at bounding box center [134, 241] width 0 height 8
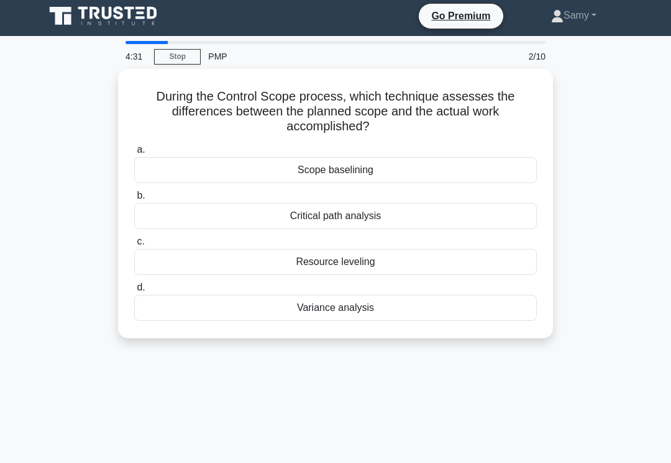
scroll to position [0, 0]
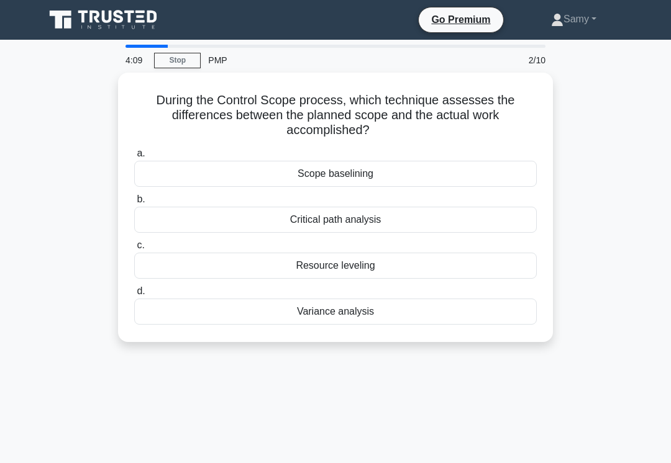
click at [513, 165] on div "Scope baselining" at bounding box center [335, 174] width 403 height 26
click at [134, 158] on input "a. Scope baselining" at bounding box center [134, 154] width 0 height 8
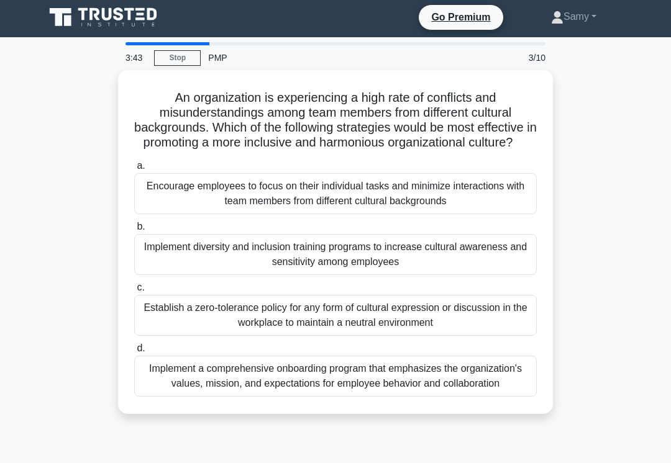
scroll to position [7, 0]
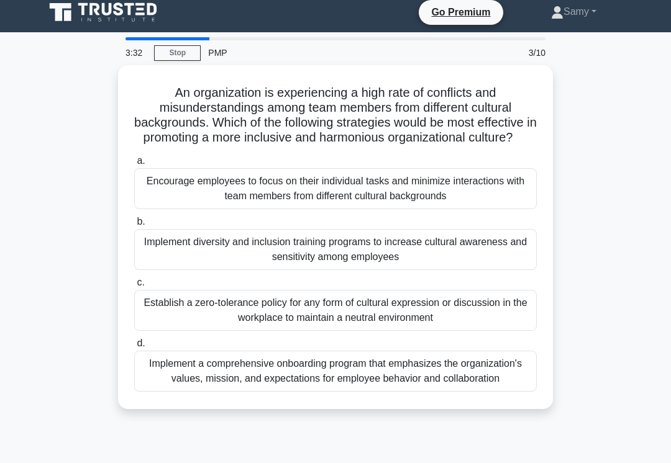
click at [493, 266] on div "Implement diversity and inclusion training programs to increase cultural awaren…" at bounding box center [335, 249] width 403 height 41
click at [134, 226] on input "b. Implement diversity and inclusion training programs to increase cultural awa…" at bounding box center [134, 222] width 0 height 8
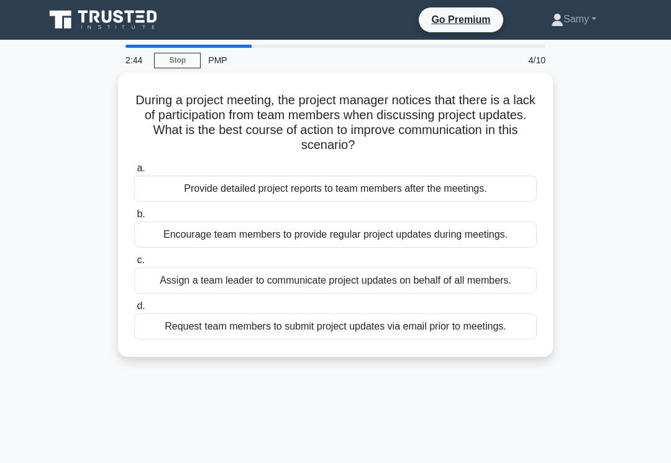
scroll to position [1, 0]
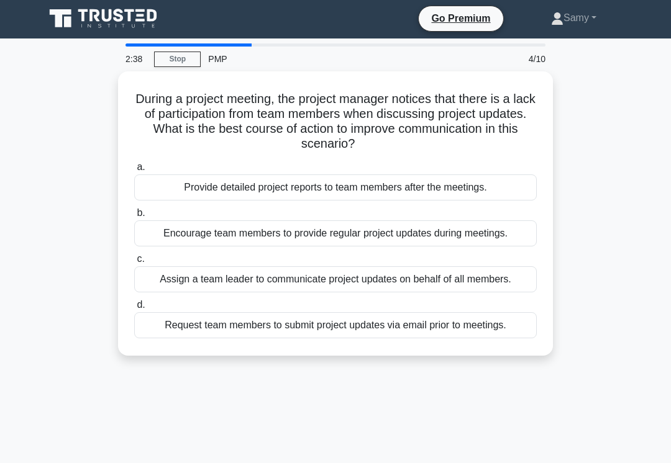
click at [485, 246] on div "Encourage team members to provide regular project updates during meetings." at bounding box center [335, 234] width 403 height 26
click at [134, 217] on input "b. Encourage team members to provide regular project updates during meetings." at bounding box center [134, 213] width 0 height 8
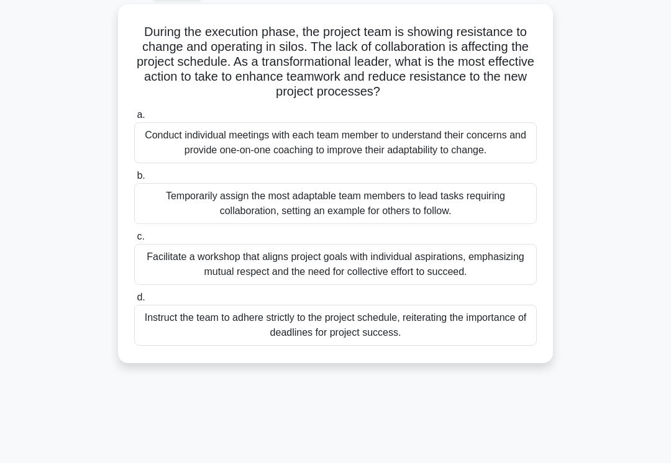
scroll to position [68, 0]
click at [185, 285] on div "Facilitate a workshop that aligns project goals with individual aspirations, em…" at bounding box center [335, 264] width 403 height 41
click at [134, 241] on input "c. Facilitate a workshop that aligns project goals with individual aspirations,…" at bounding box center [134, 237] width 0 height 8
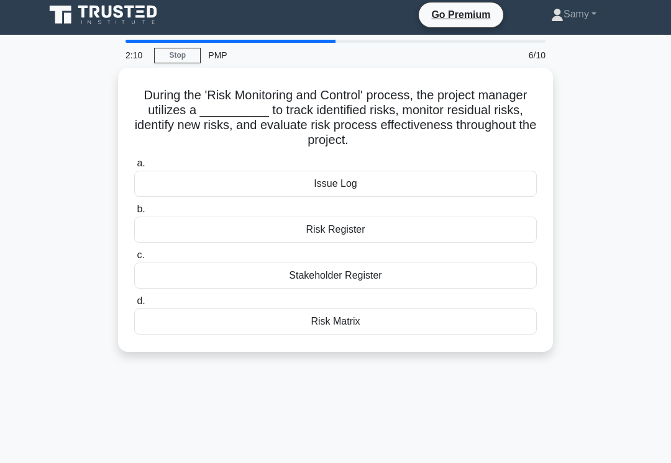
scroll to position [0, 0]
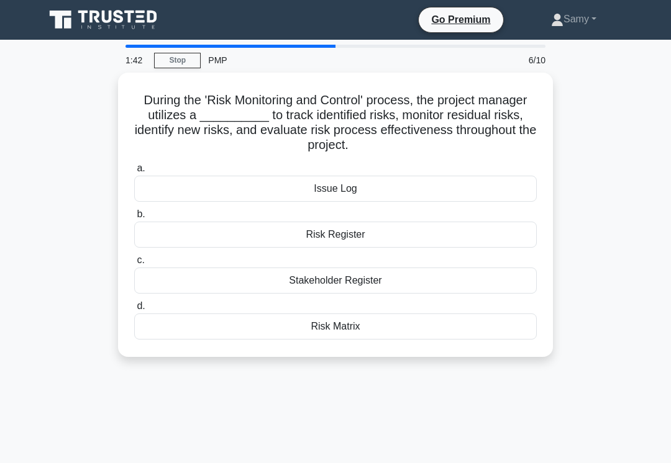
click at [158, 328] on div "Risk Matrix" at bounding box center [335, 327] width 403 height 26
click at [134, 311] on input "d. Risk Matrix" at bounding box center [134, 307] width 0 height 8
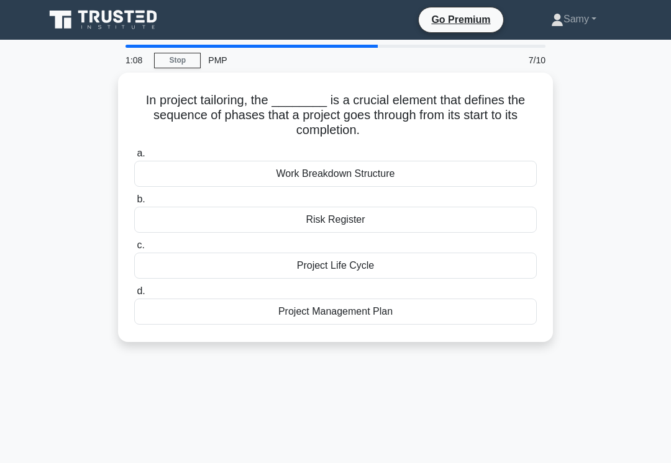
click at [140, 303] on div "Project Management Plan" at bounding box center [335, 312] width 403 height 26
click at [134, 296] on input "d. Project Management Plan" at bounding box center [134, 292] width 0 height 8
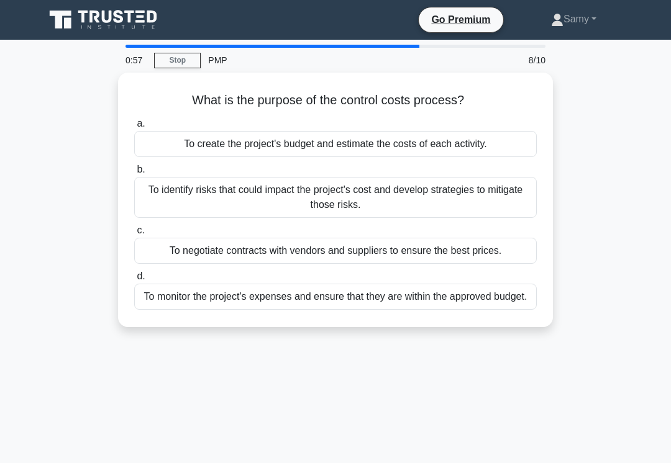
click at [160, 305] on div "To monitor the project's expenses and ensure that they are within the approved …" at bounding box center [335, 297] width 403 height 26
click at [134, 281] on input "d. To monitor the project's expenses and ensure that they are within the approv…" at bounding box center [134, 277] width 0 height 8
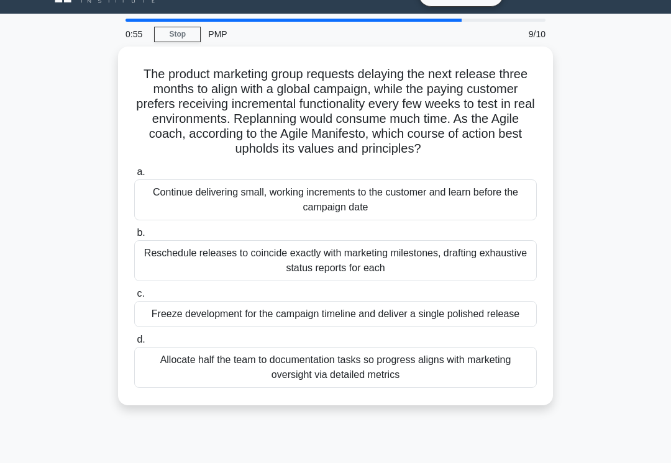
scroll to position [29, 0]
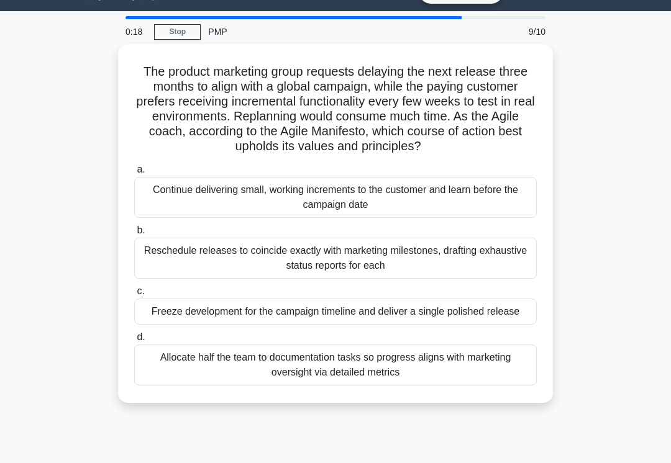
click at [154, 194] on div "Continue delivering small, working increments to the customer and learn before …" at bounding box center [335, 197] width 403 height 41
click at [134, 174] on input "a. Continue delivering small, working increments to the customer and learn befo…" at bounding box center [134, 170] width 0 height 8
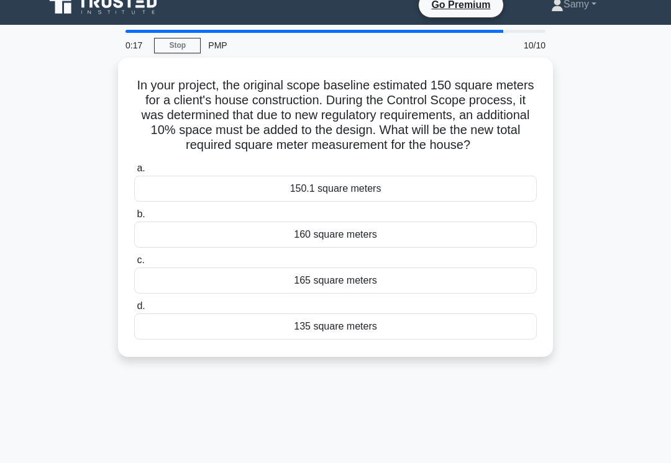
scroll to position [0, 0]
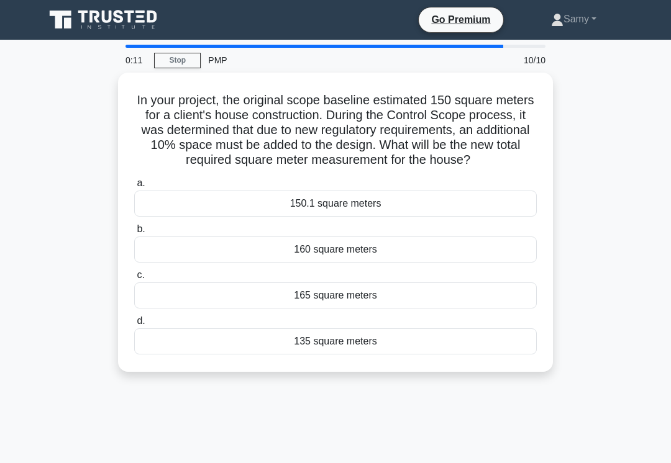
click at [167, 299] on div "165 square meters" at bounding box center [335, 296] width 403 height 26
click at [134, 280] on input "c. 165 square meters" at bounding box center [134, 276] width 0 height 8
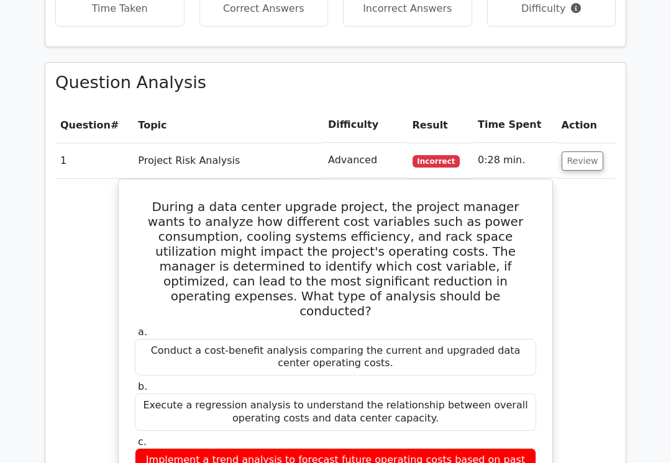
scroll to position [993, 0]
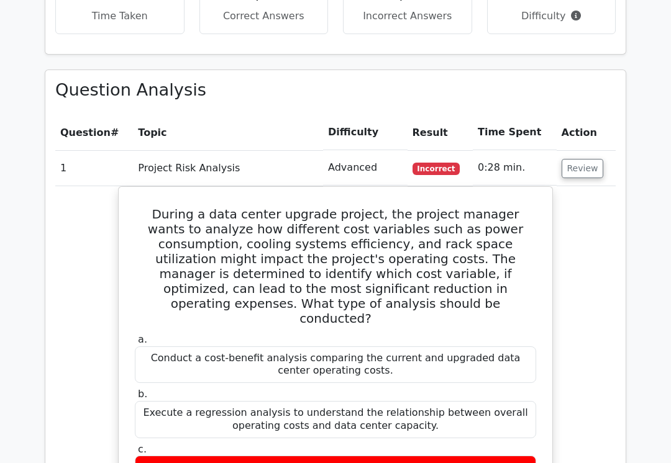
click at [579, 159] on button "Review" at bounding box center [583, 168] width 42 height 19
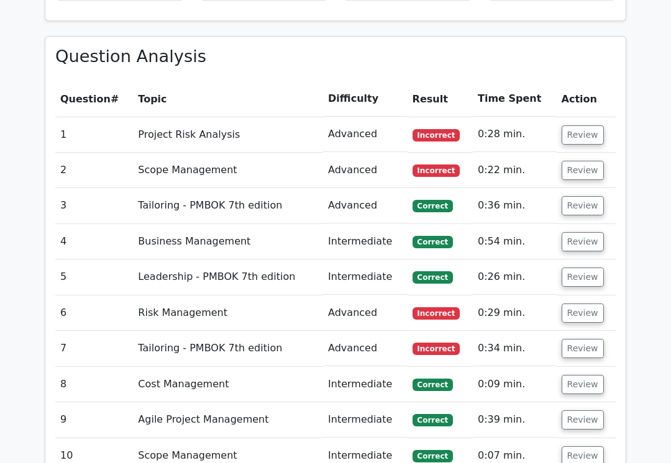
scroll to position [1026, 0]
click at [650, 96] on main "Go Premium Project Management Professional Preparation Package (2025) Earn 35 P…" at bounding box center [335, 7] width 671 height 1989
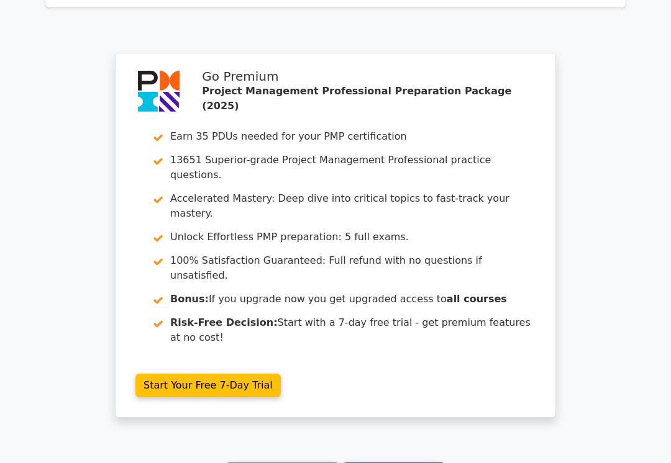
scroll to position [1605, 0]
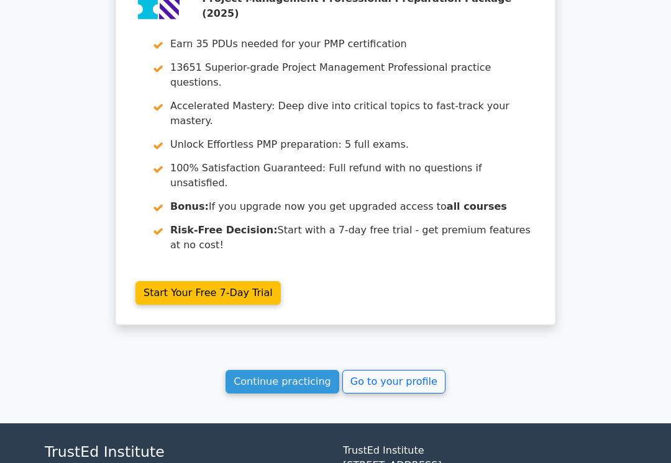
click at [262, 370] on link "Continue practicing" at bounding box center [283, 382] width 114 height 24
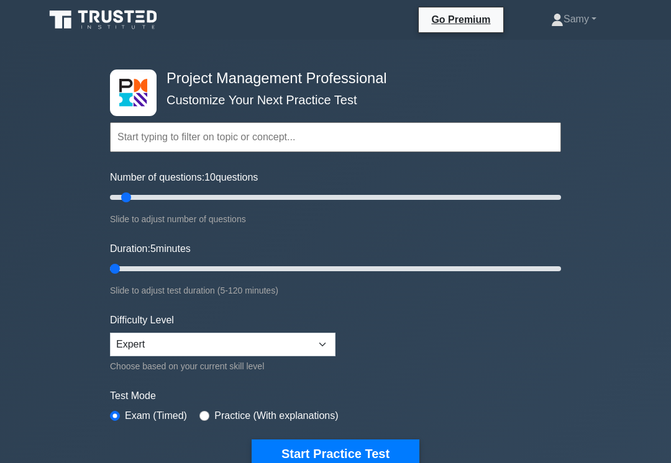
type input "5"
click at [401, 447] on button "Start Practice Test" at bounding box center [336, 454] width 168 height 29
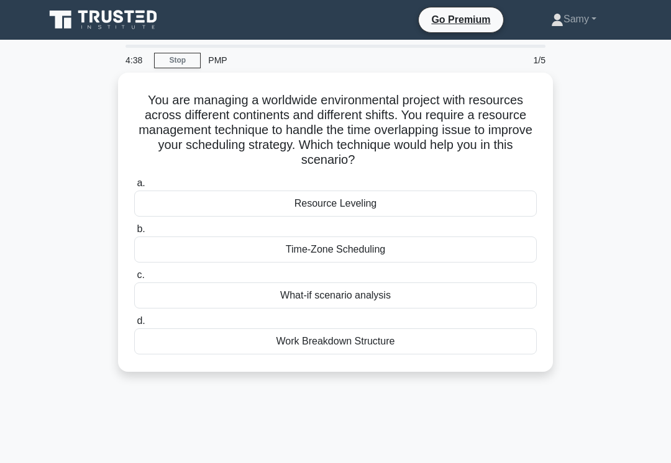
click at [153, 247] on div "Time-Zone Scheduling" at bounding box center [335, 250] width 403 height 26
click at [134, 234] on input "b. Time-Zone Scheduling" at bounding box center [134, 230] width 0 height 8
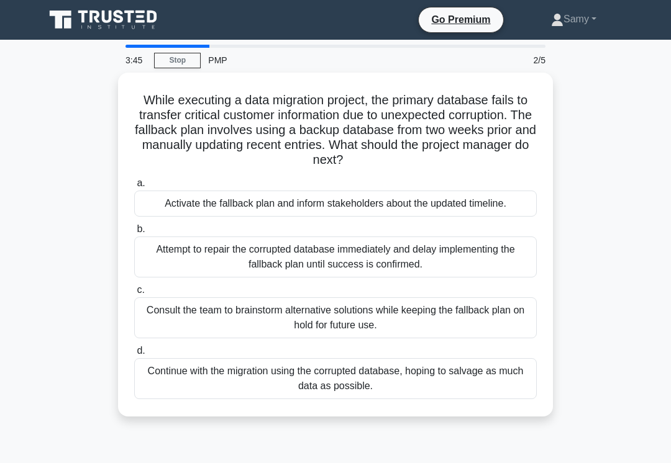
click at [159, 201] on div "Activate the fallback plan and inform stakeholders about the updated timeline." at bounding box center [335, 204] width 403 height 26
click at [134, 188] on input "a. Activate the fallback plan and inform stakeholders about the updated timelin…" at bounding box center [134, 184] width 0 height 8
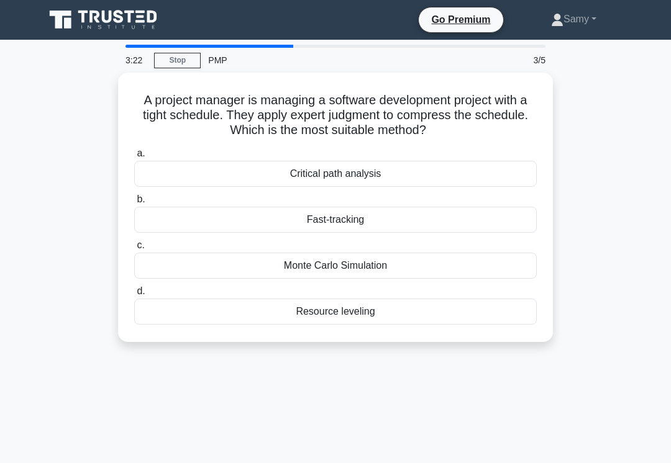
click at [329, 215] on div "Fast-tracking" at bounding box center [335, 220] width 403 height 26
click at [134, 204] on input "b. Fast-tracking" at bounding box center [134, 200] width 0 height 8
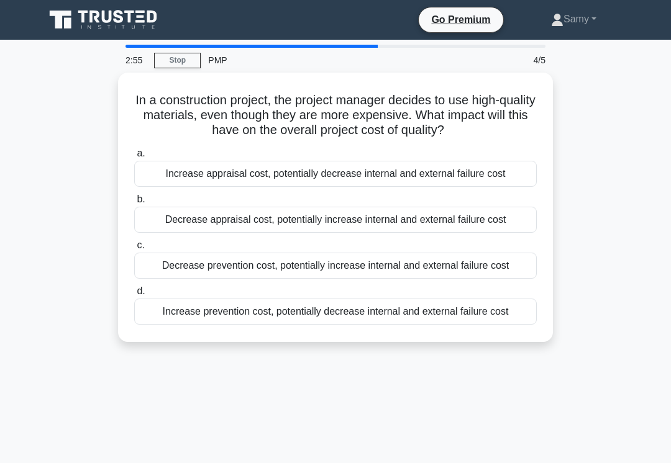
click at [186, 325] on div "Increase prevention cost, potentially decrease internal and external failure co…" at bounding box center [335, 312] width 403 height 26
click at [134, 296] on input "d. Increase prevention cost, potentially decrease internal and external failure…" at bounding box center [134, 292] width 0 height 8
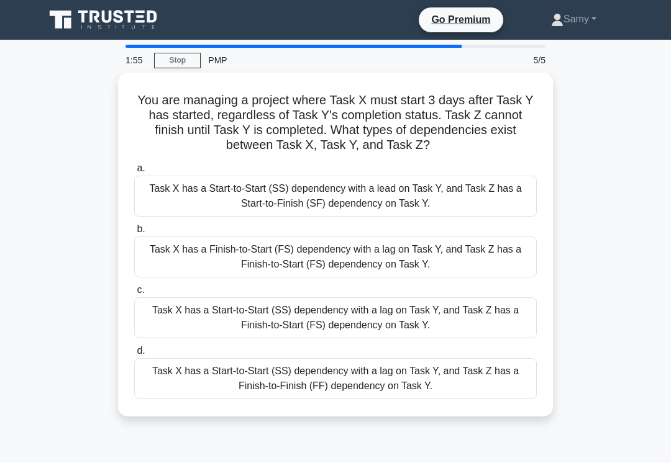
click at [186, 387] on div "Task X has a Start-to-Start (SS) dependency with a lag on Task Y, and Task Z ha…" at bounding box center [335, 378] width 403 height 41
click at [134, 355] on input "d. Task X has a Start-to-Start (SS) dependency with a lag on Task Y, and Task Z…" at bounding box center [134, 351] width 0 height 8
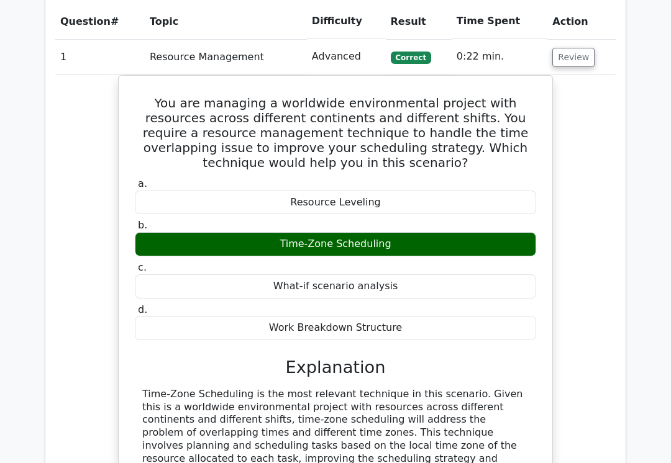
scroll to position [939, 0]
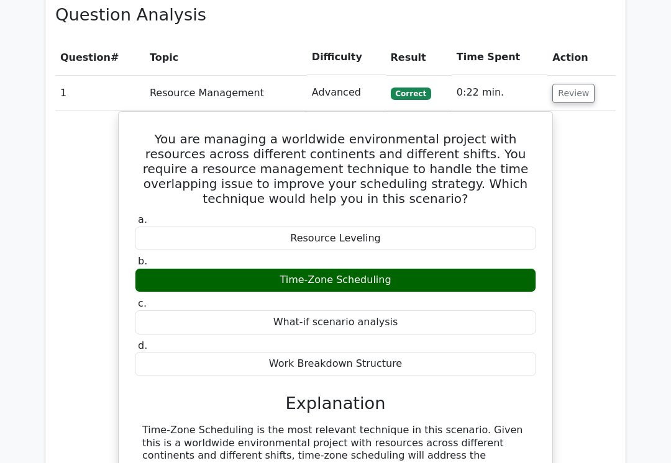
click at [560, 84] on button "Review" at bounding box center [573, 93] width 42 height 19
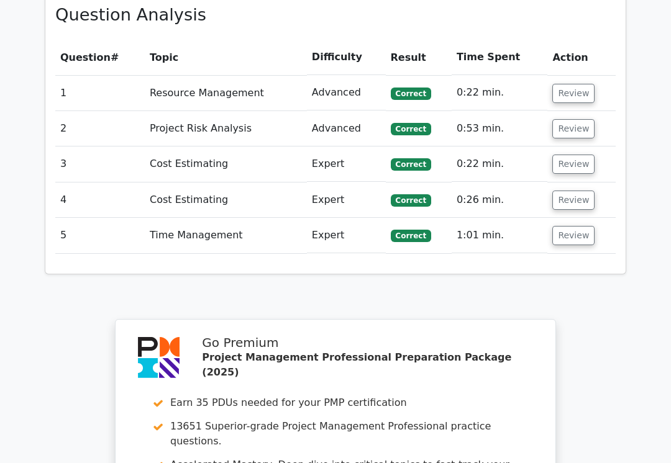
click at [404, 183] on td "Correct" at bounding box center [419, 200] width 66 height 35
click at [582, 191] on button "Review" at bounding box center [573, 200] width 42 height 19
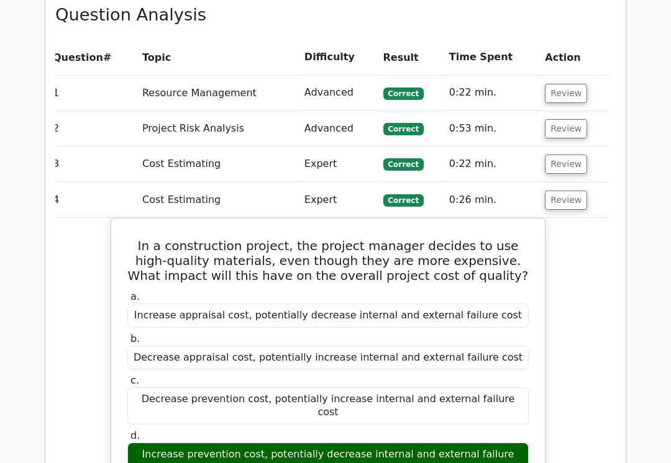
scroll to position [0, 7]
click at [565, 119] on button "Review" at bounding box center [566, 128] width 42 height 19
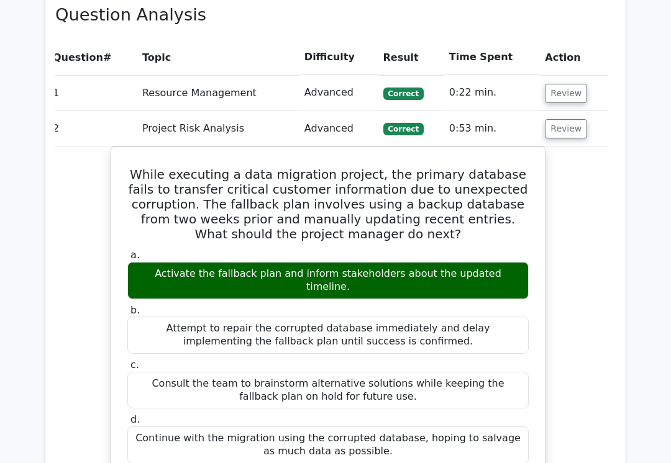
click at [553, 84] on button "Review" at bounding box center [566, 93] width 42 height 19
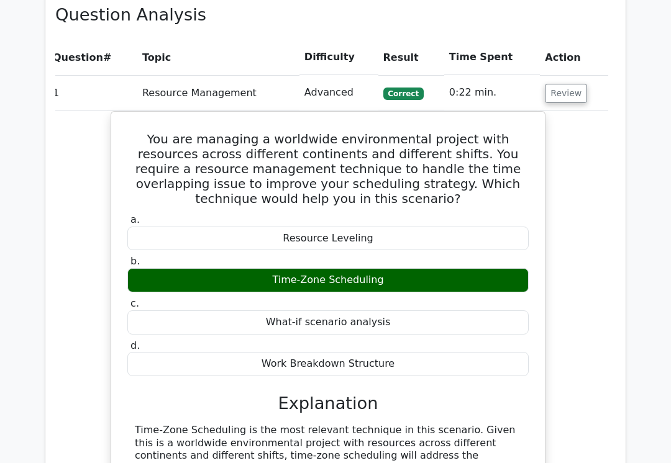
click at [557, 84] on button "Review" at bounding box center [566, 93] width 42 height 19
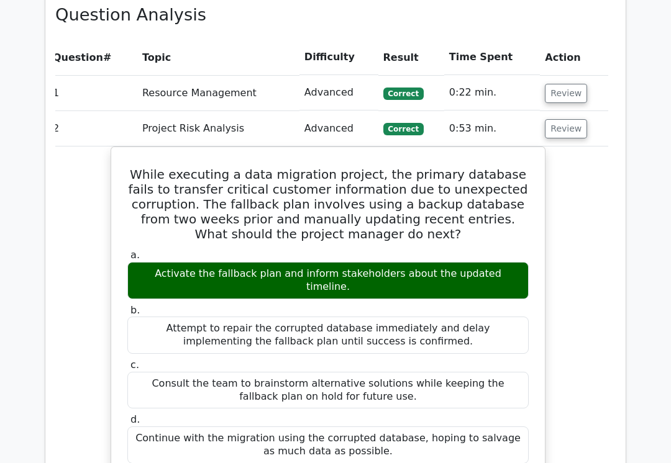
click at [558, 119] on button "Review" at bounding box center [566, 128] width 42 height 19
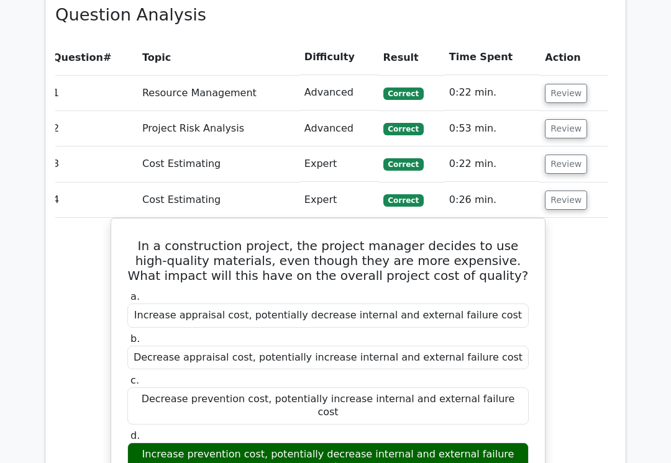
click at [564, 155] on button "Review" at bounding box center [566, 164] width 42 height 19
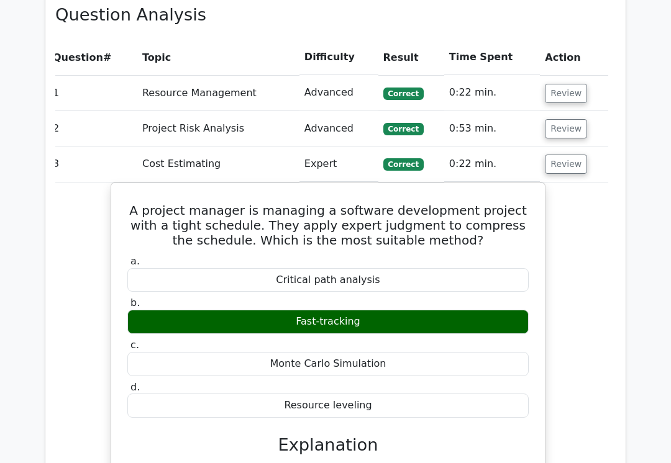
click at [554, 155] on button "Review" at bounding box center [566, 164] width 42 height 19
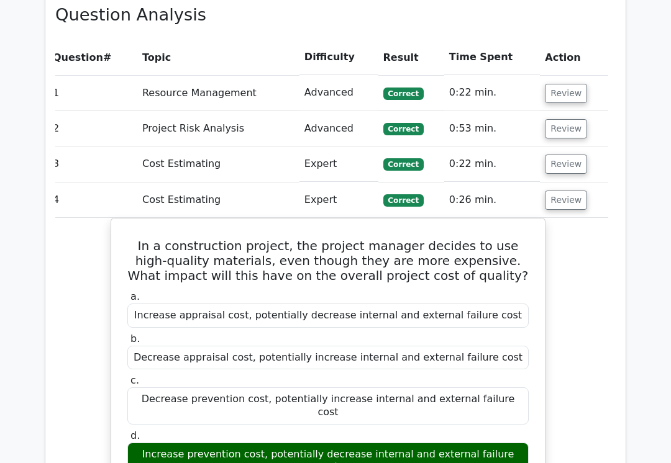
click at [567, 191] on button "Review" at bounding box center [566, 200] width 42 height 19
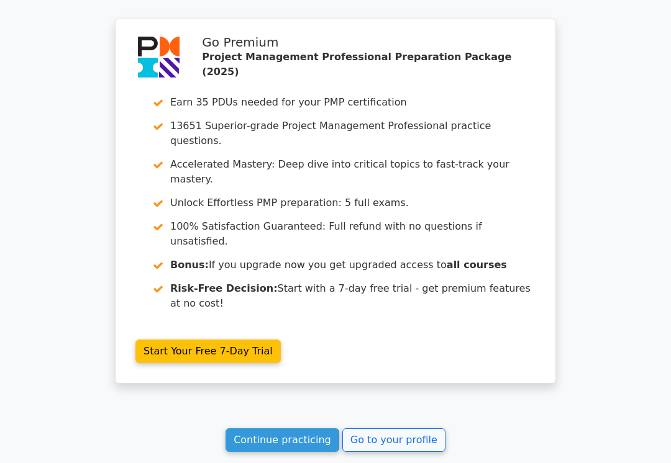
scroll to position [1233, 0]
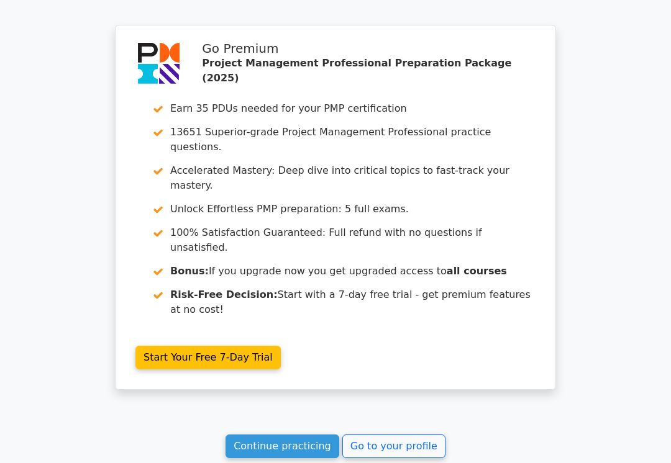
click at [391, 435] on link "Go to your profile" at bounding box center [393, 447] width 103 height 24
